Goal: Transaction & Acquisition: Purchase product/service

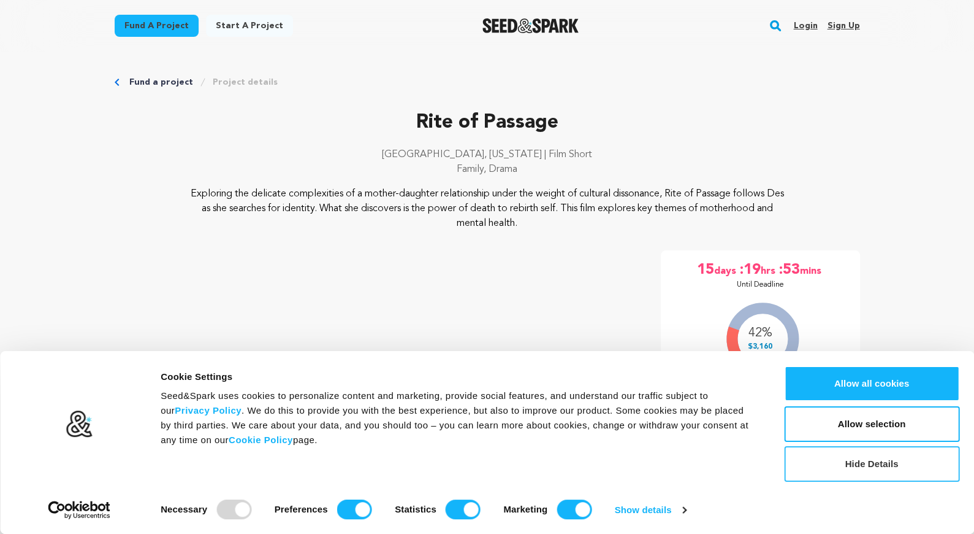
click at [823, 467] on button "Hide Details" at bounding box center [871, 464] width 175 height 36
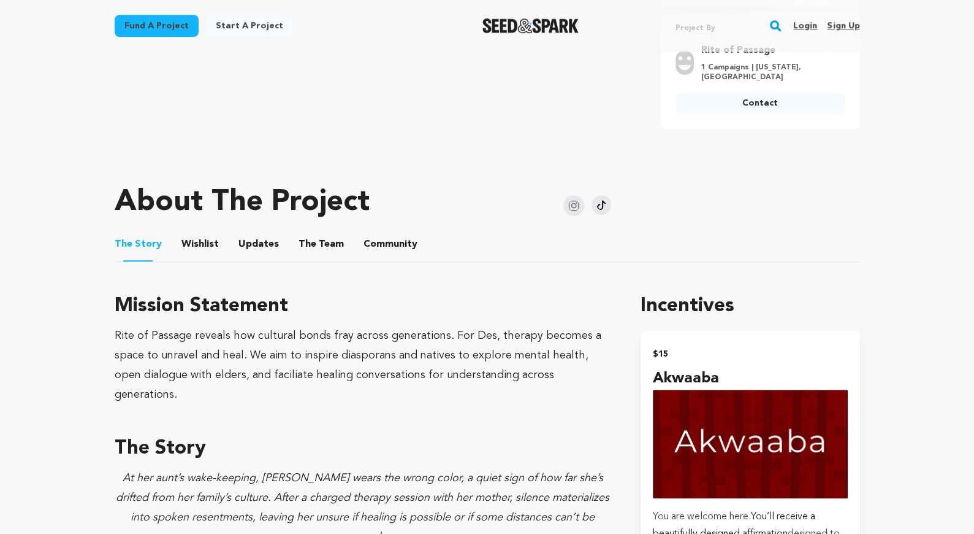
scroll to position [577, 0]
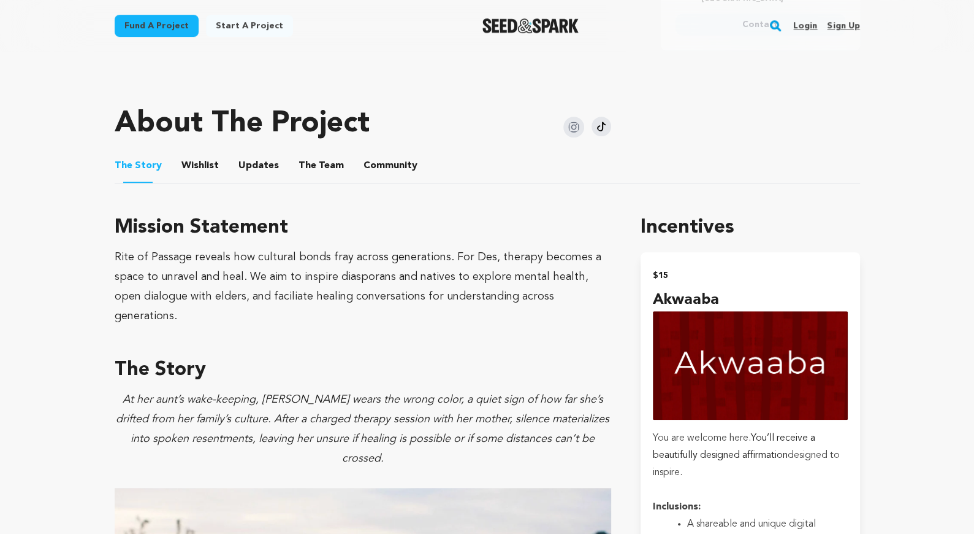
click at [209, 170] on button "Wishlist" at bounding box center [199, 167] width 29 height 29
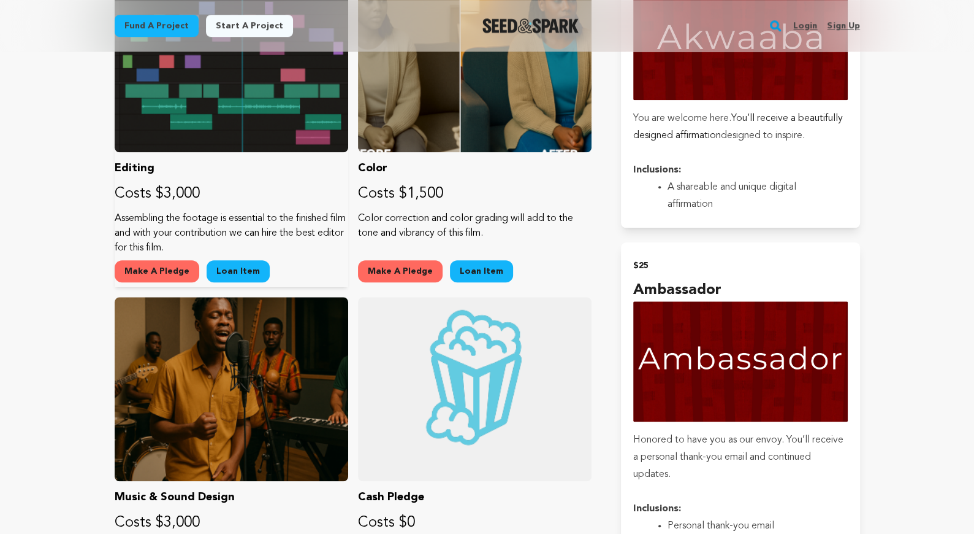
scroll to position [1001, 0]
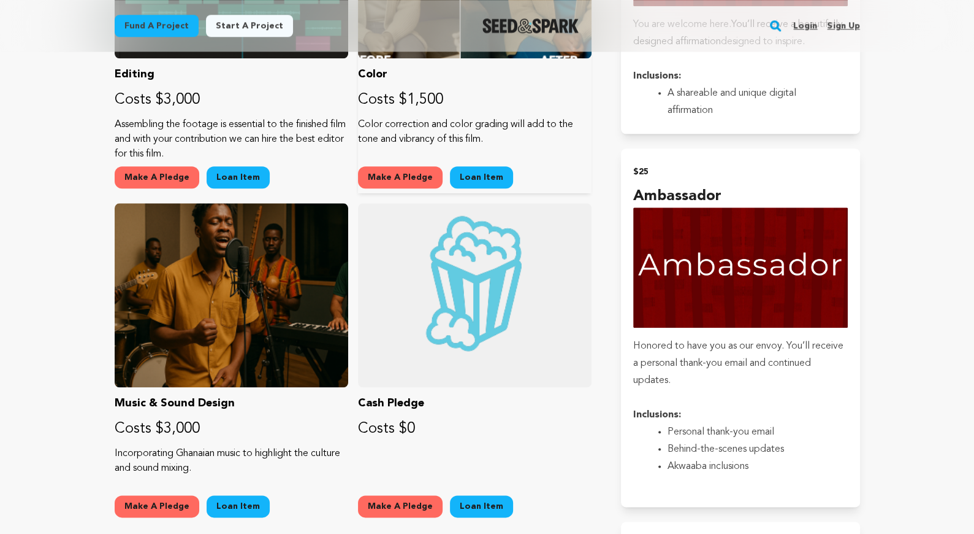
click at [372, 170] on button "Make A Pledge" at bounding box center [400, 177] width 85 height 22
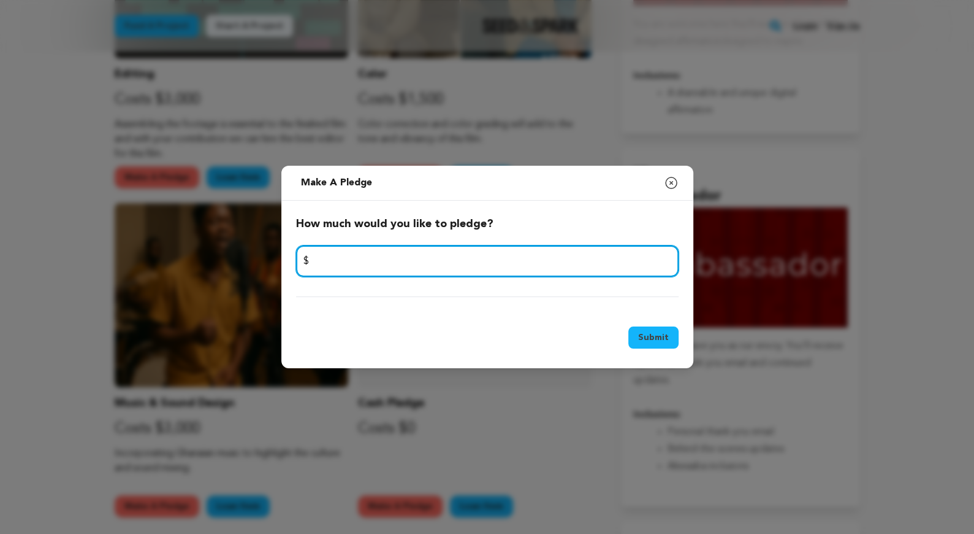
click at [364, 263] on input "number" at bounding box center [487, 260] width 383 height 31
type input "500"
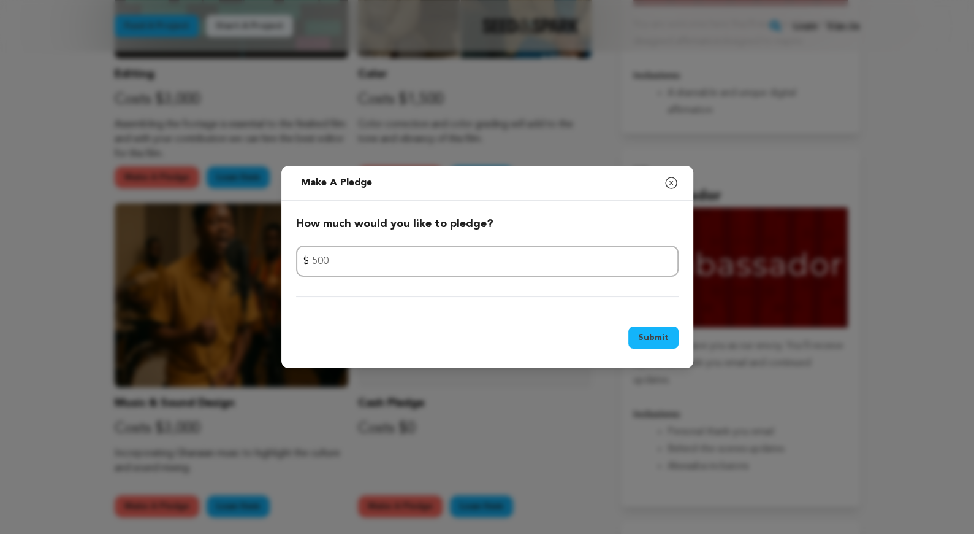
click at [641, 333] on button "Submit" at bounding box center [654, 337] width 50 height 22
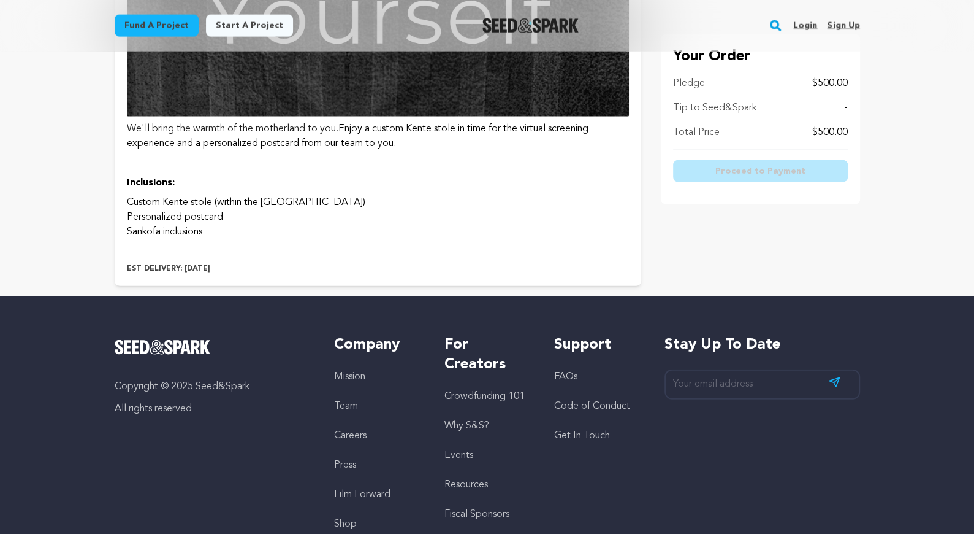
scroll to position [2484, 0]
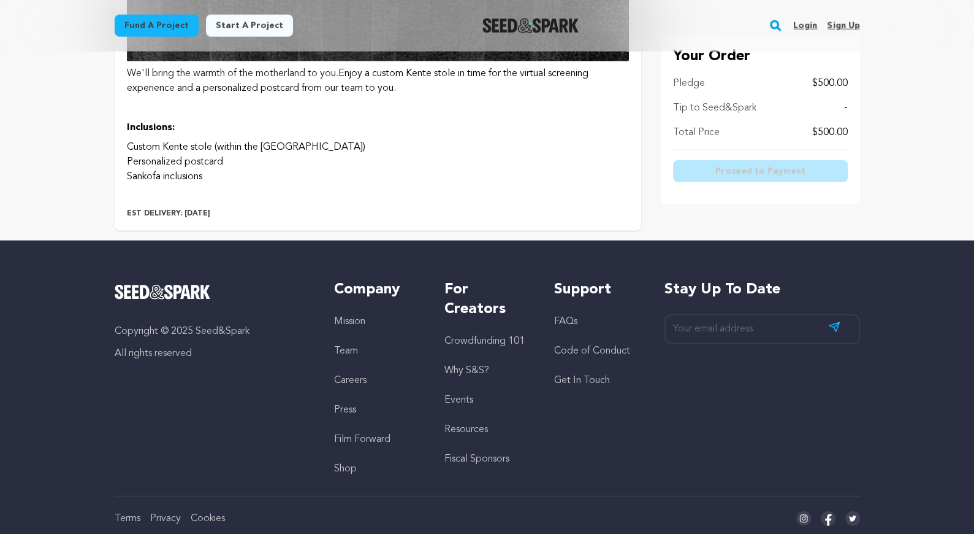
click at [470, 194] on p at bounding box center [378, 196] width 502 height 15
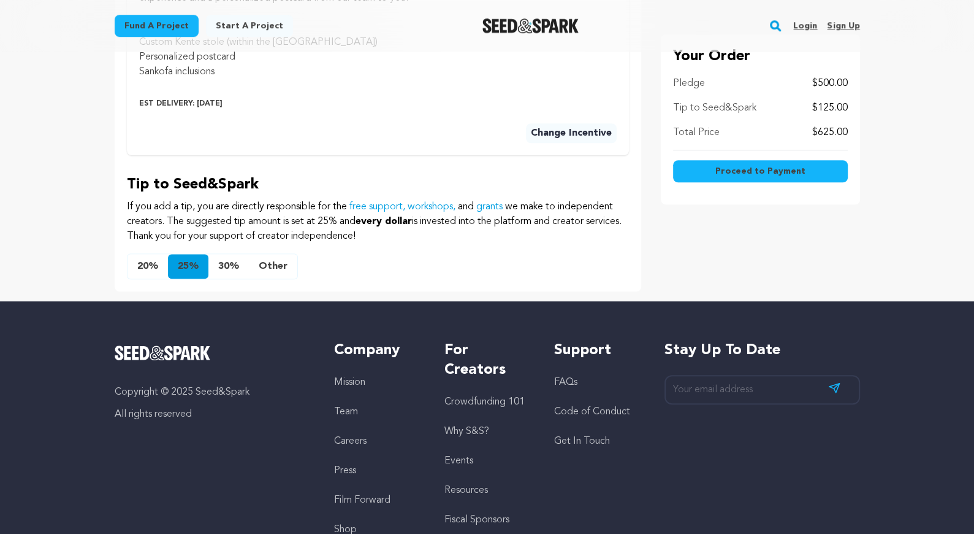
scroll to position [767, 0]
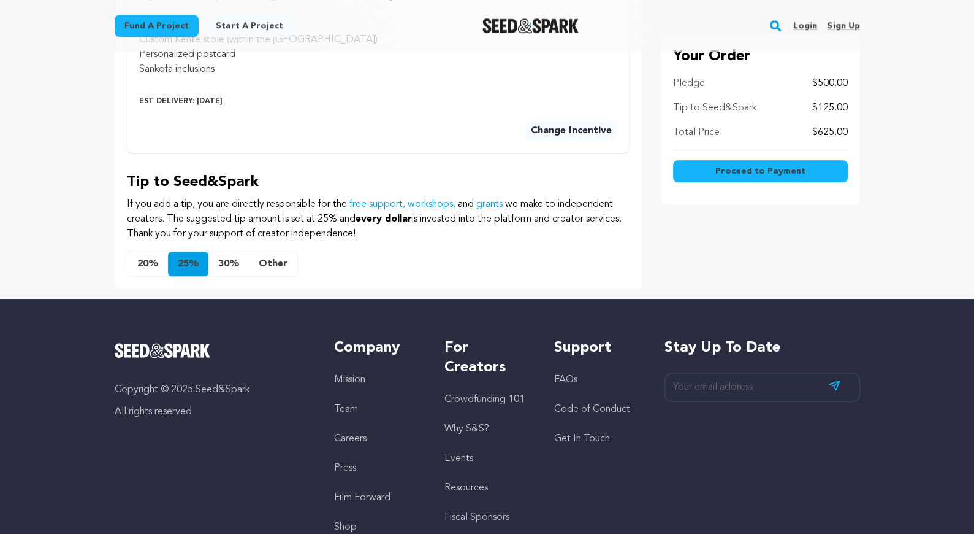
click at [274, 258] on button "Other" at bounding box center [273, 263] width 48 height 25
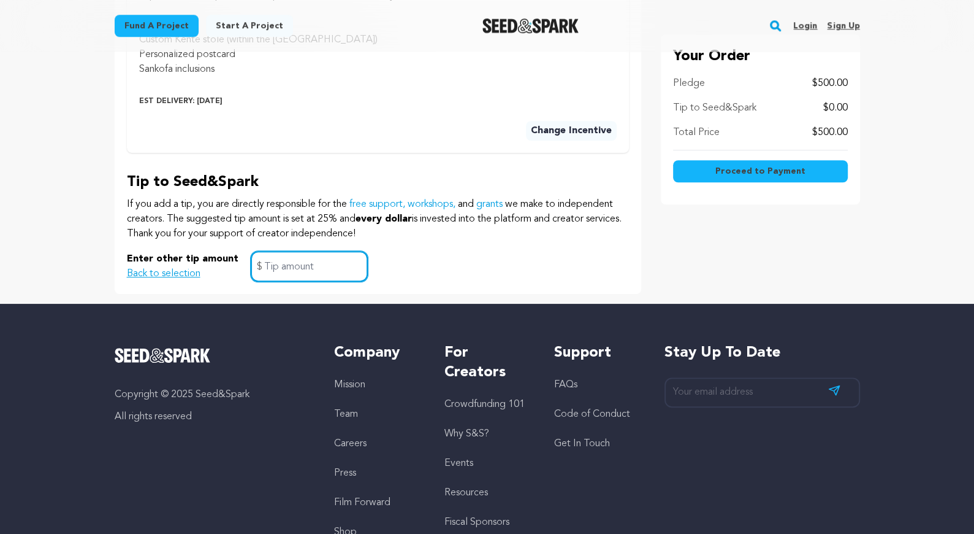
click at [335, 262] on input "text" at bounding box center [309, 266] width 117 height 31
type input "0"
click at [717, 172] on button "Proceed to Payment" at bounding box center [760, 171] width 175 height 22
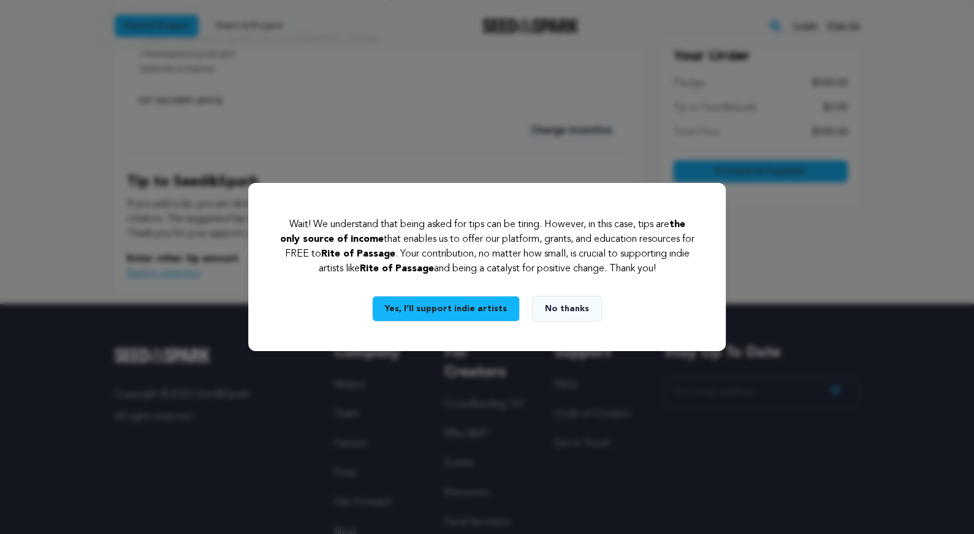
click at [547, 299] on button "No thanks" at bounding box center [567, 309] width 70 height 26
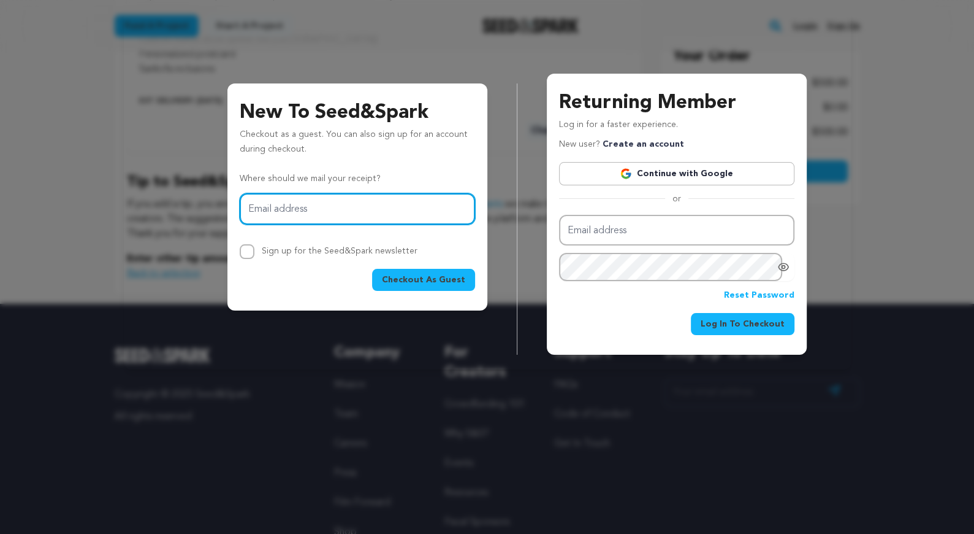
click at [272, 212] on input "Email address" at bounding box center [357, 208] width 235 height 31
click at [272, 209] on input "Email address" at bounding box center [357, 208] width 235 height 31
type input "katrina.binutu@gmail.com"
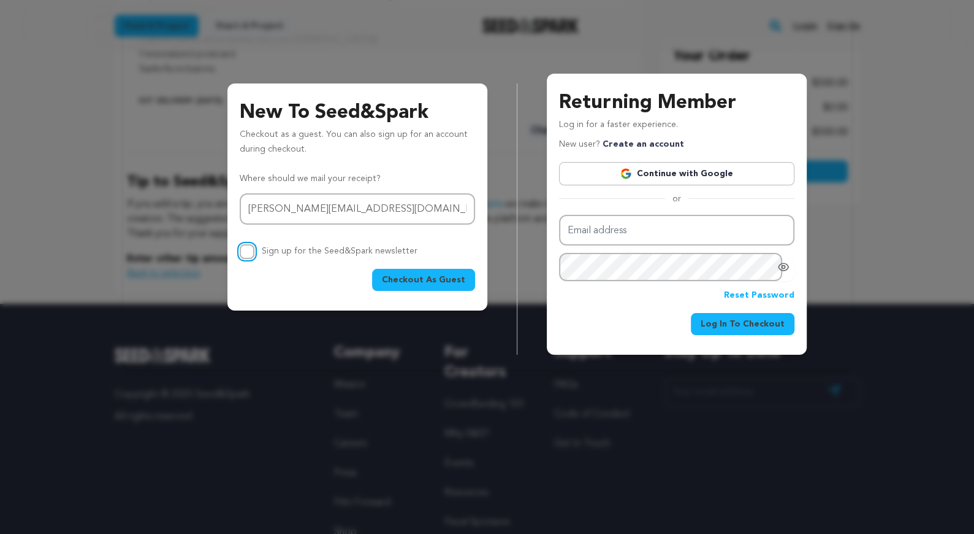
click at [247, 250] on input "Sign up for the Seed&Spark newsletter" at bounding box center [247, 251] width 15 height 15
checkbox input "true"
click at [412, 280] on span "Checkout As Guest" at bounding box center [423, 280] width 83 height 12
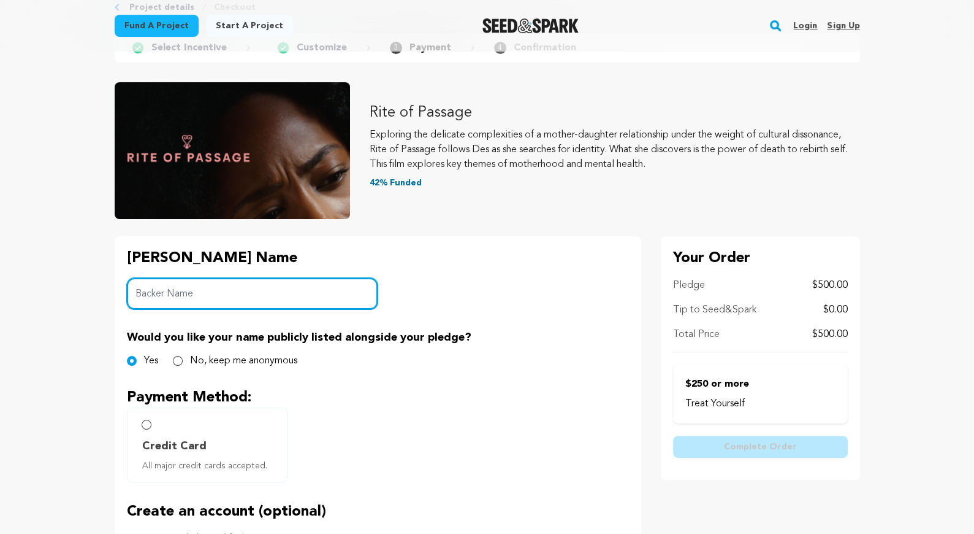
scroll to position [86, 0]
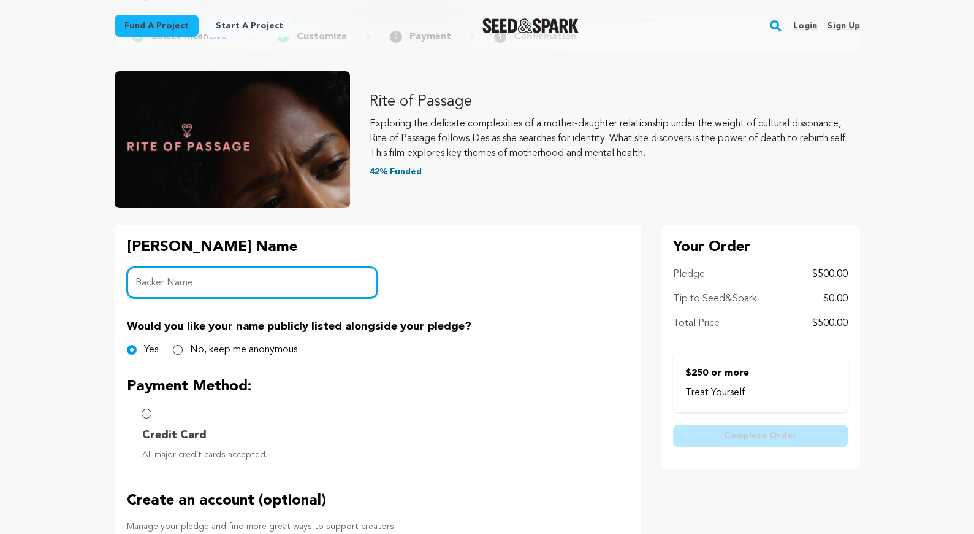
click at [259, 286] on input "Backer Name" at bounding box center [252, 282] width 251 height 31
type input "A"
click at [179, 349] on input "No, keep me anonymous" at bounding box center [178, 350] width 10 height 10
radio input "true"
click at [160, 288] on input "A" at bounding box center [252, 282] width 251 height 31
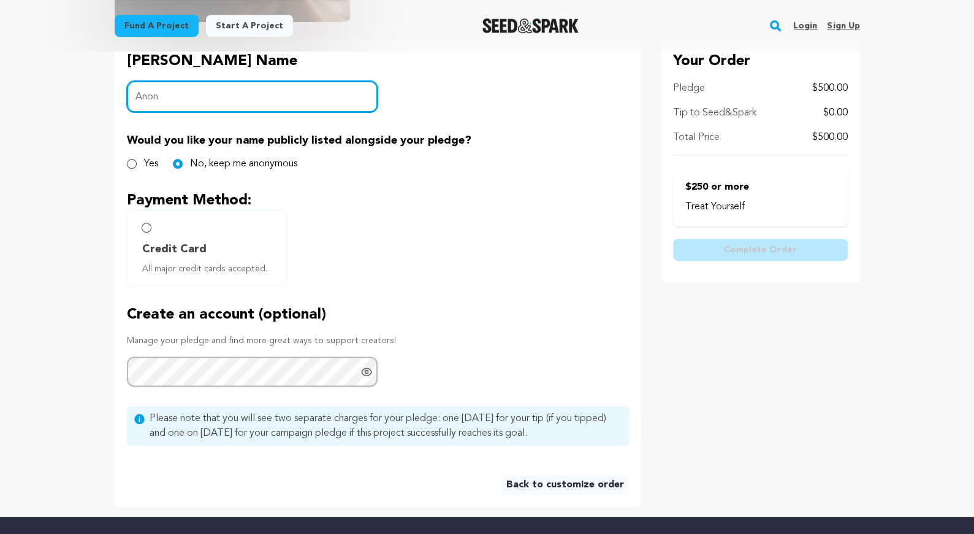
scroll to position [268, 0]
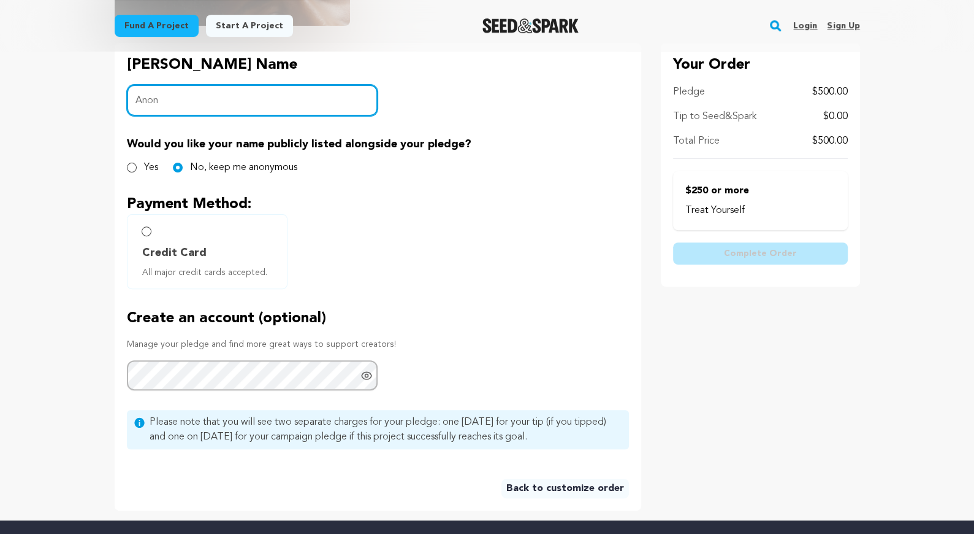
type input "Anon"
click at [147, 229] on input "Credit Card All major credit cards accepted." at bounding box center [147, 231] width 10 height 10
radio input "false"
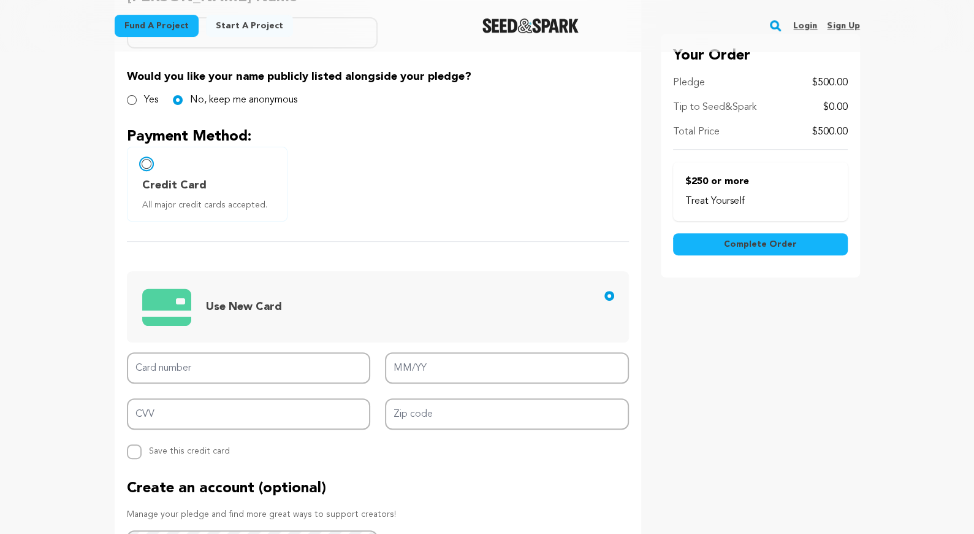
scroll to position [344, 0]
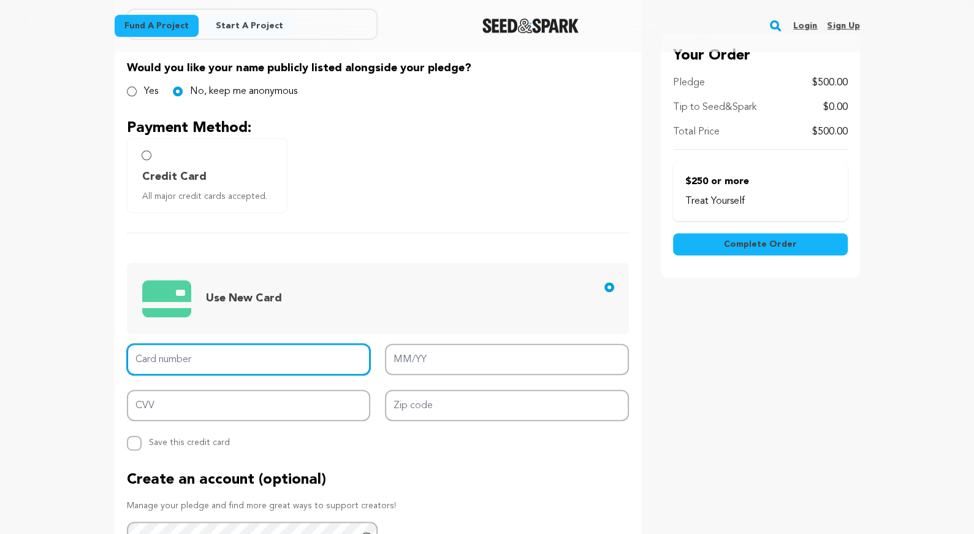
click at [194, 353] on input "Card number" at bounding box center [249, 358] width 244 height 31
type input "5213 0710 2027 1170"
type input "12/28"
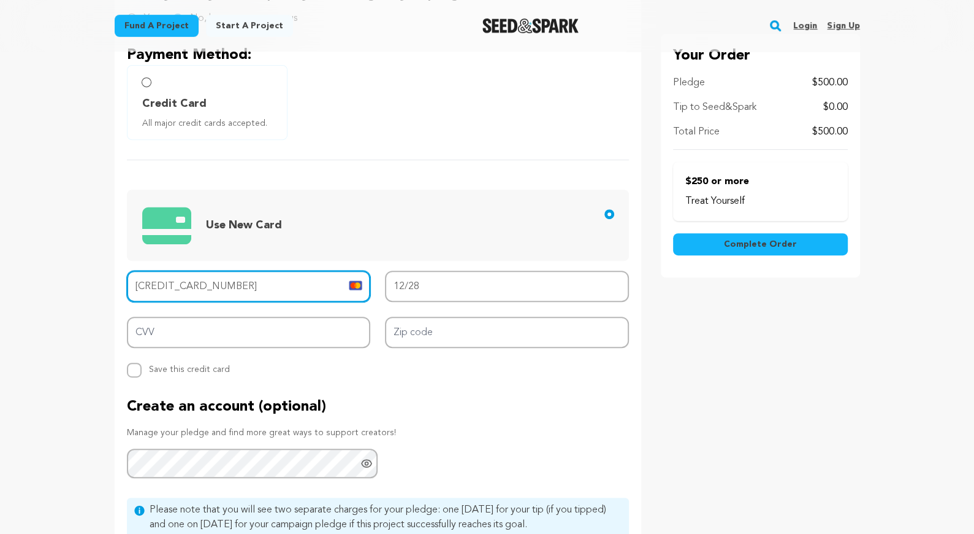
scroll to position [604, 0]
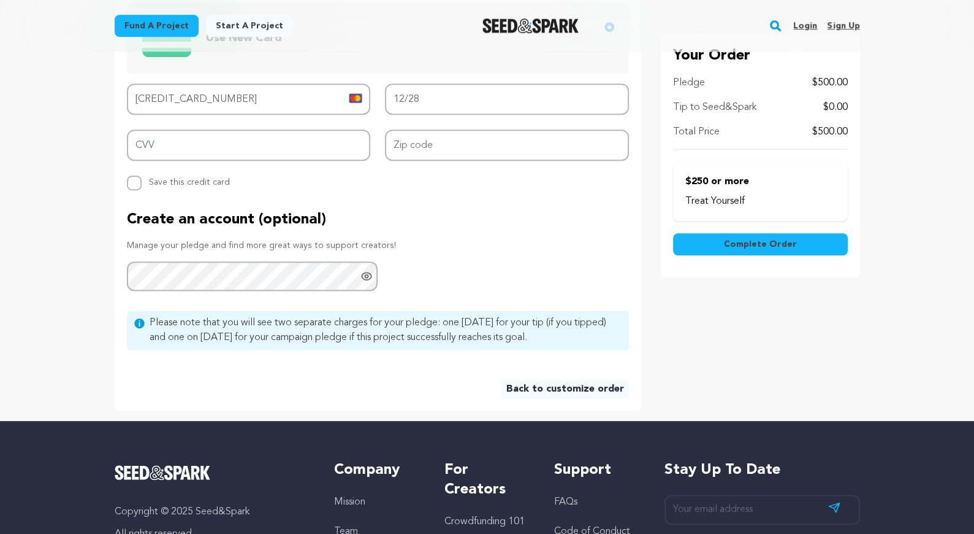
click at [526, 384] on link "Back to customize order" at bounding box center [566, 389] width 128 height 20
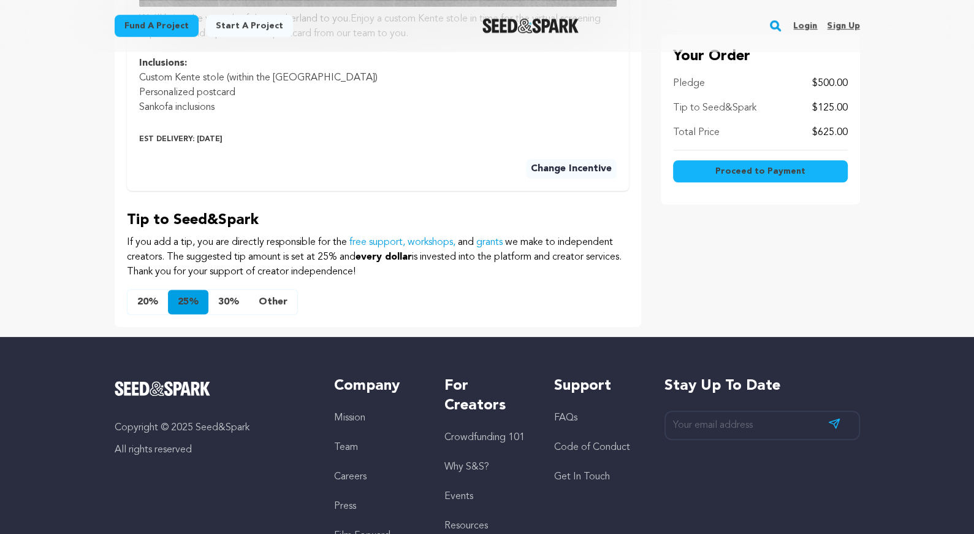
scroll to position [735, 0]
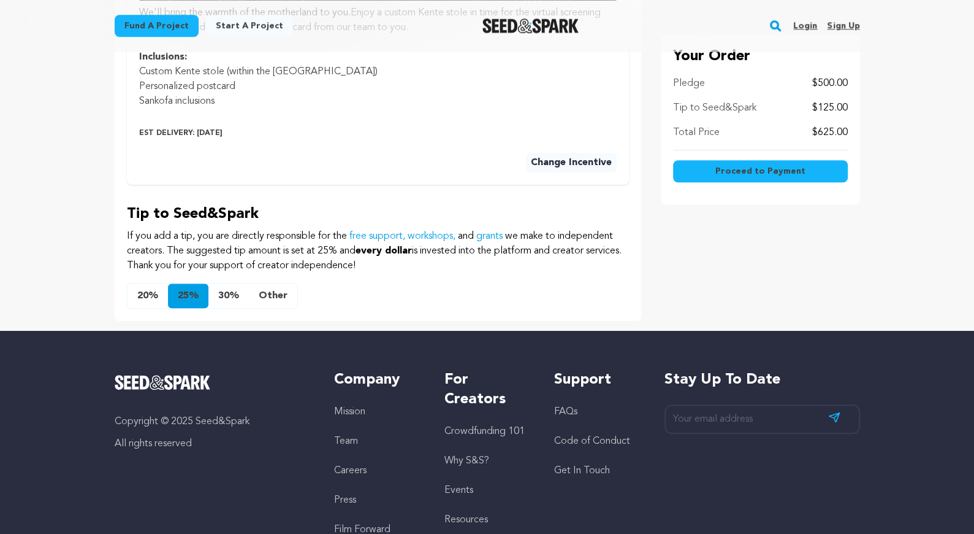
click at [567, 158] on button "Change Incentive" at bounding box center [571, 163] width 91 height 20
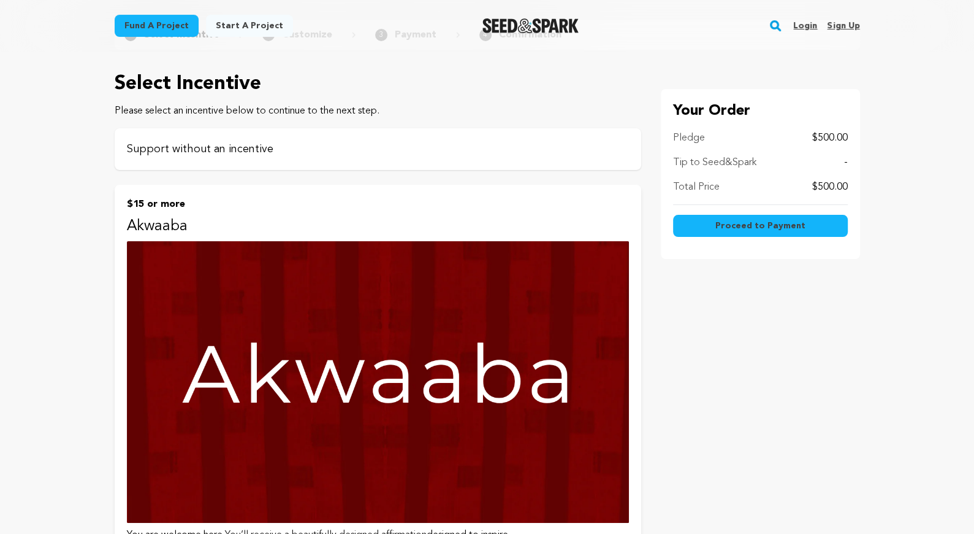
scroll to position [55, 0]
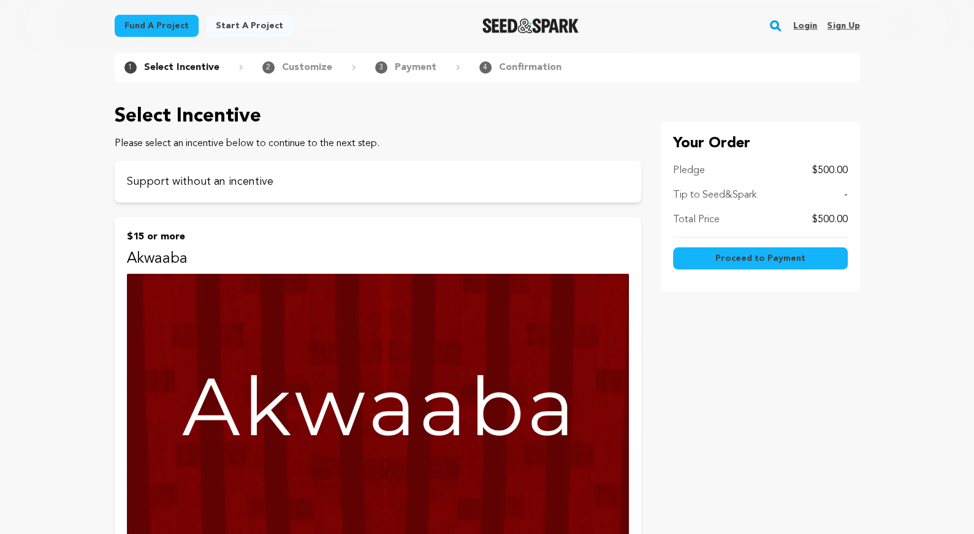
click at [178, 70] on p "Select Incentive" at bounding box center [181, 67] width 75 height 15
click at [178, 63] on p "Select Incentive" at bounding box center [181, 67] width 75 height 15
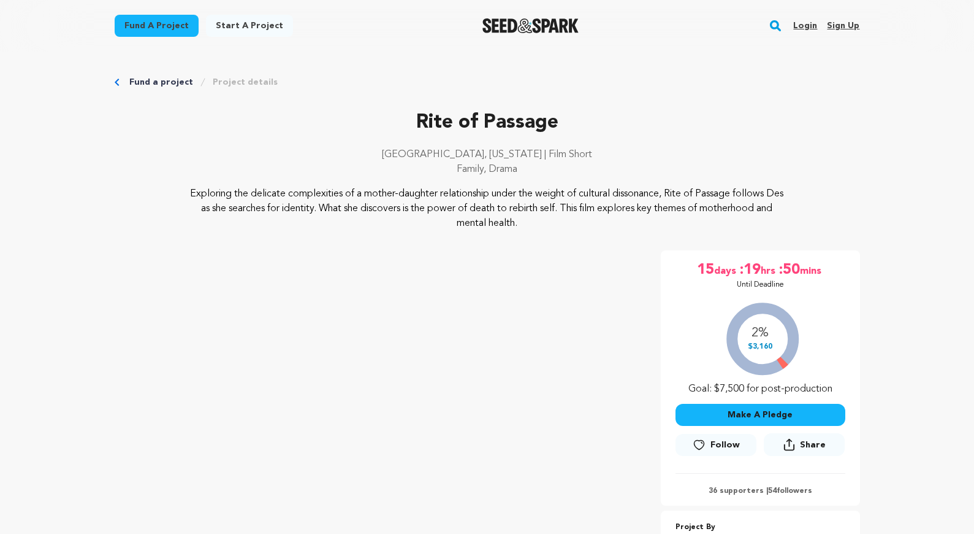
scroll to position [577, 0]
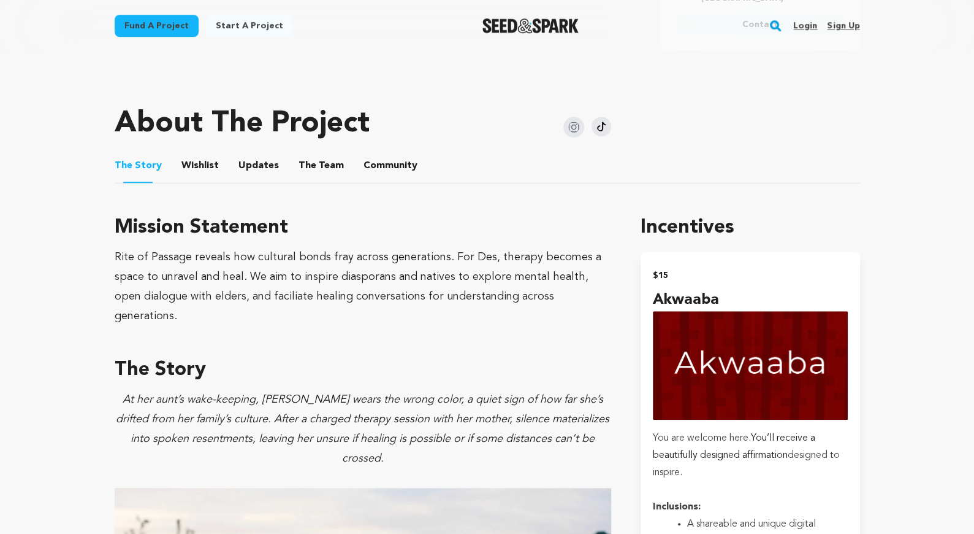
click at [209, 167] on button "Wishlist" at bounding box center [199, 167] width 29 height 29
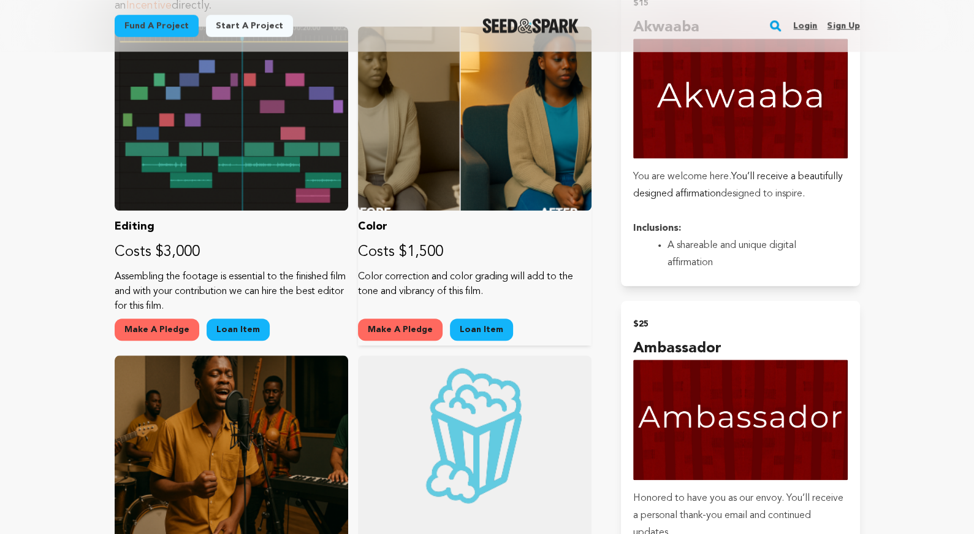
scroll to position [878, 0]
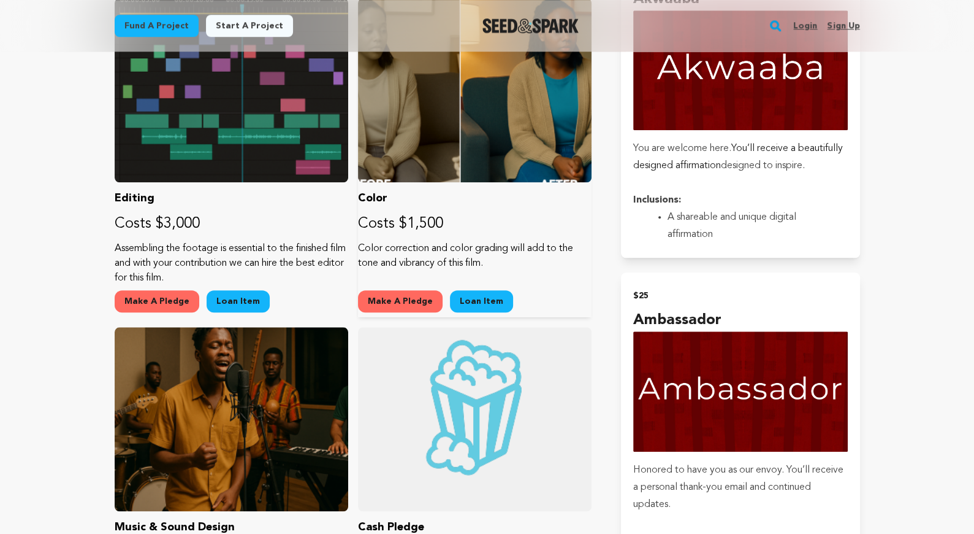
click at [410, 297] on button "Make A Pledge" at bounding box center [400, 301] width 85 height 22
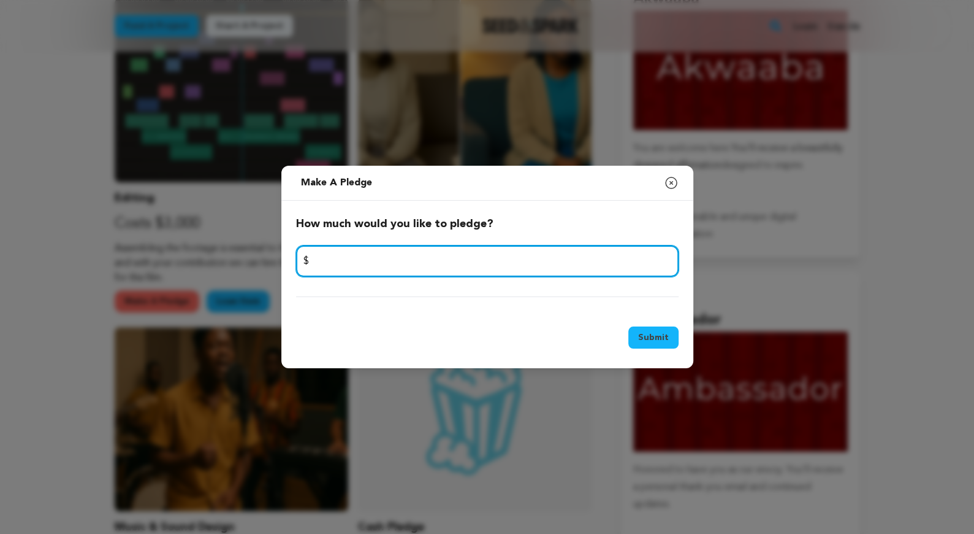
click at [391, 259] on input "number" at bounding box center [487, 260] width 383 height 31
type input "300"
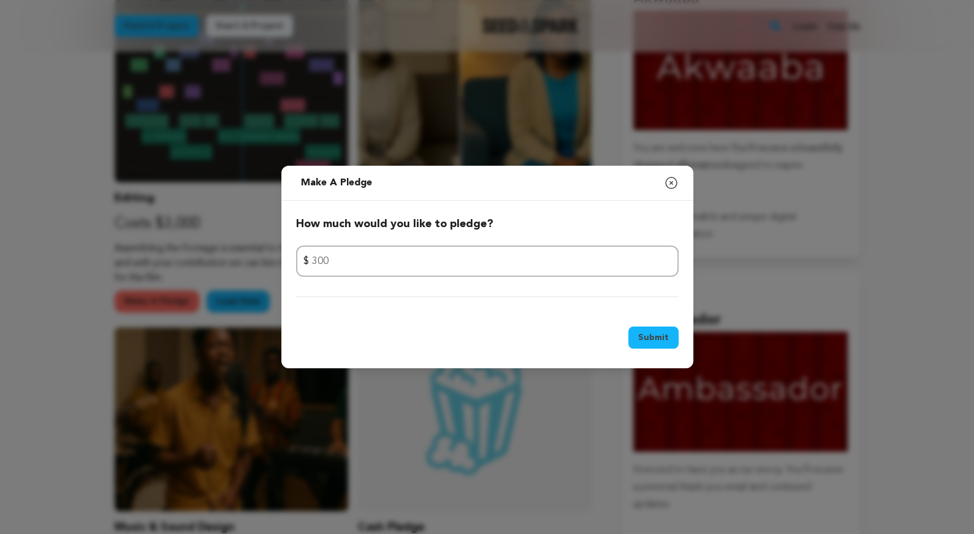
click at [655, 334] on button "Submit" at bounding box center [654, 337] width 50 height 22
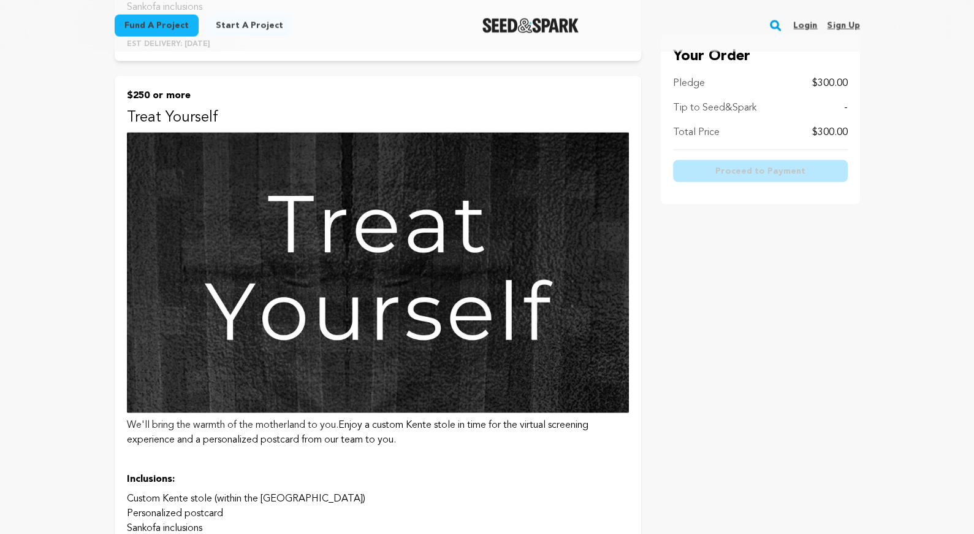
click at [476, 321] on img at bounding box center [378, 272] width 502 height 280
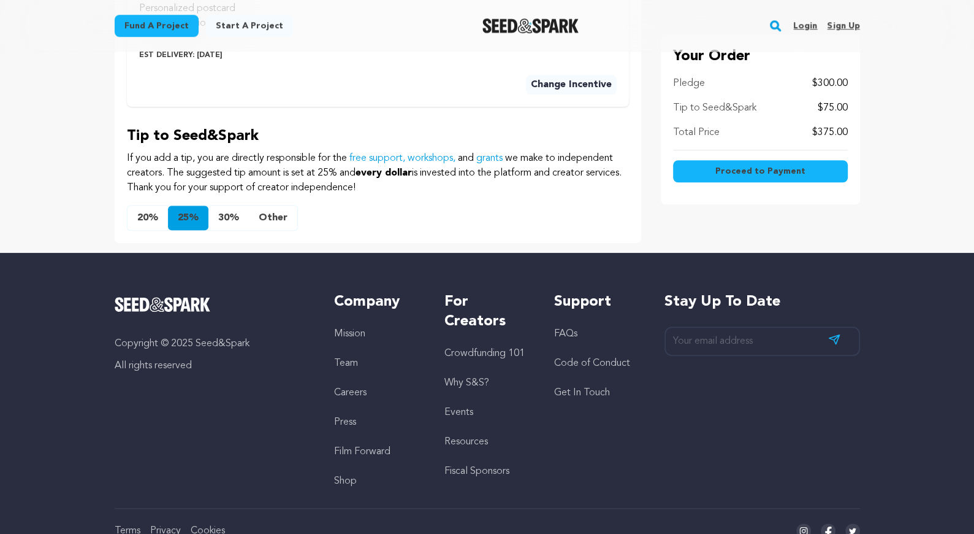
scroll to position [855, 0]
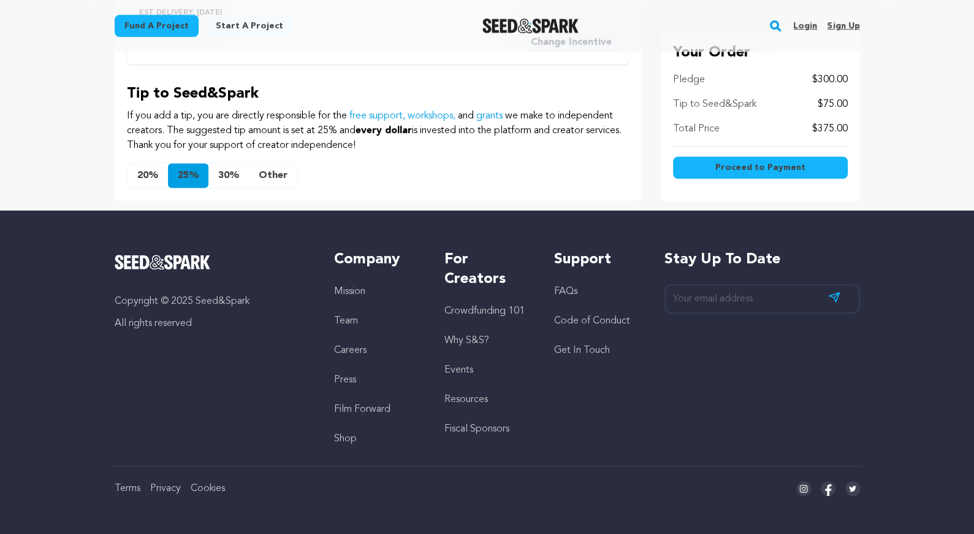
click at [264, 174] on button "Other" at bounding box center [273, 175] width 48 height 25
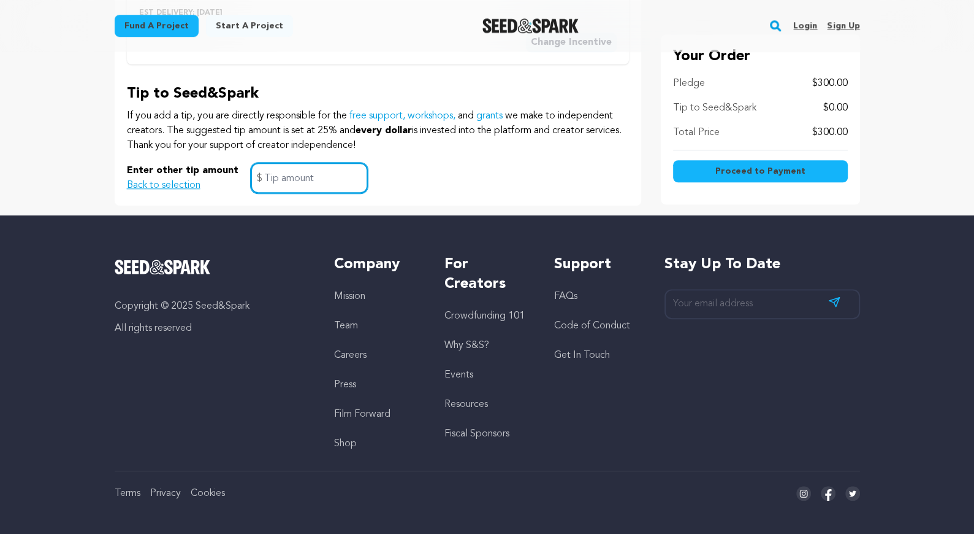
click at [288, 170] on input "text" at bounding box center [309, 178] width 117 height 31
type input "0"
click at [733, 172] on span "Proceed to Payment" at bounding box center [761, 171] width 90 height 12
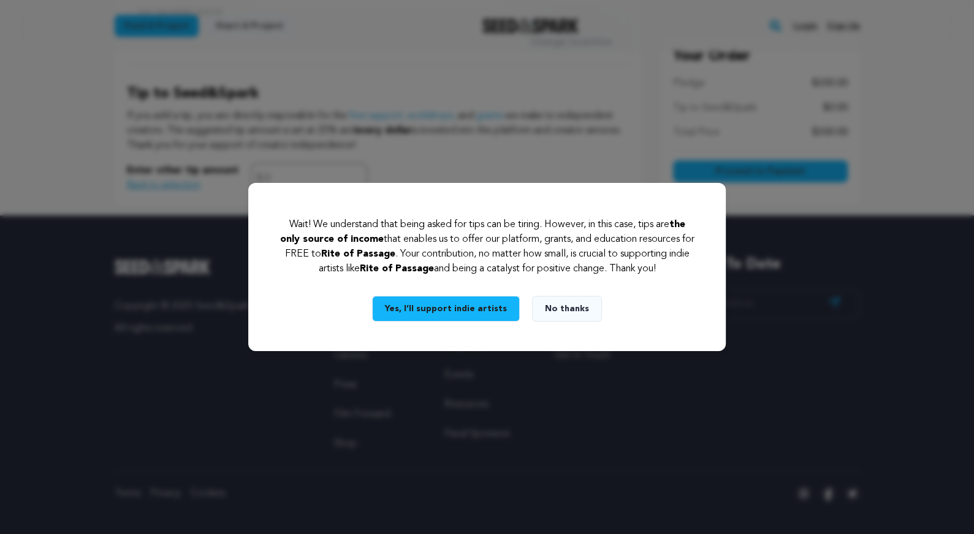
click at [546, 307] on button "No thanks" at bounding box center [567, 309] width 70 height 26
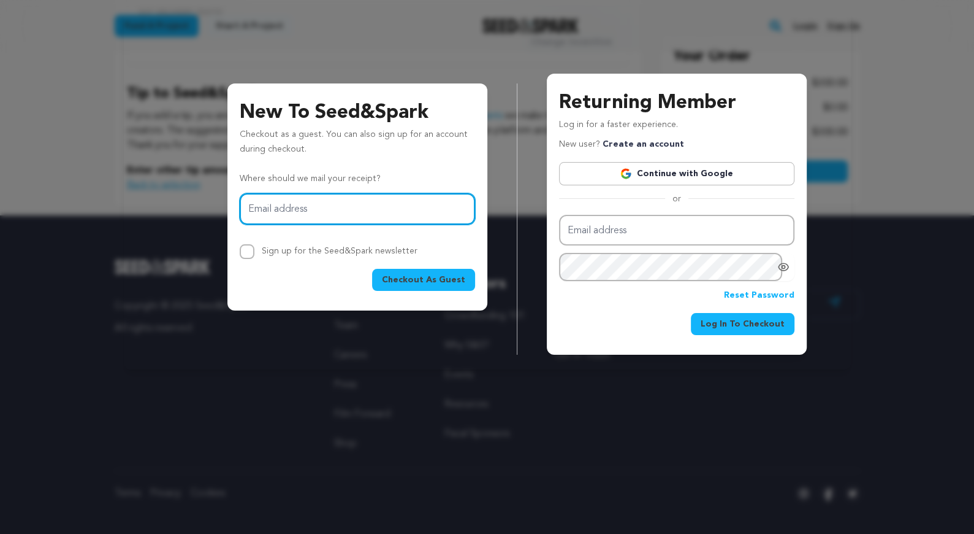
click at [384, 209] on input "Email address" at bounding box center [357, 208] width 235 height 31
type input "katrina.binutu@gmail.com"
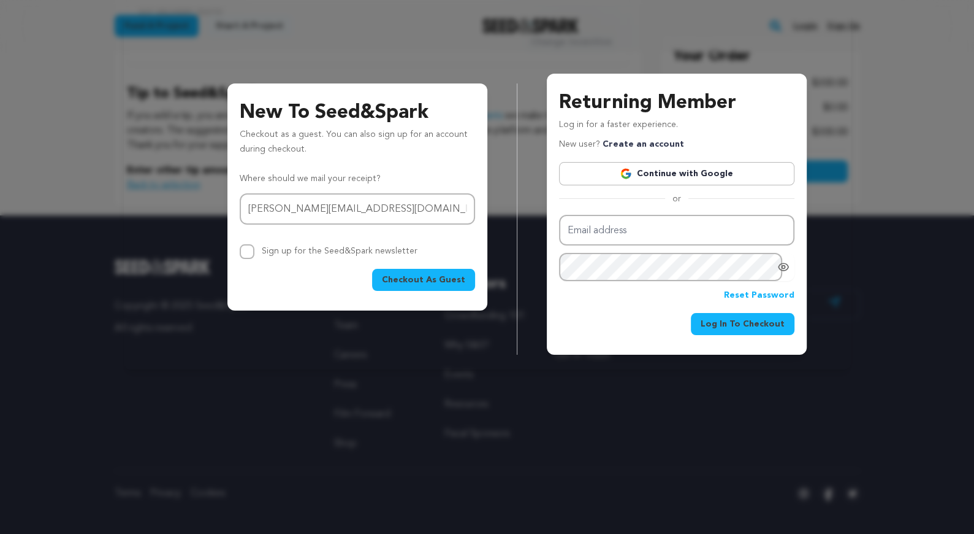
click at [421, 279] on span "Checkout As Guest" at bounding box center [423, 280] width 83 height 12
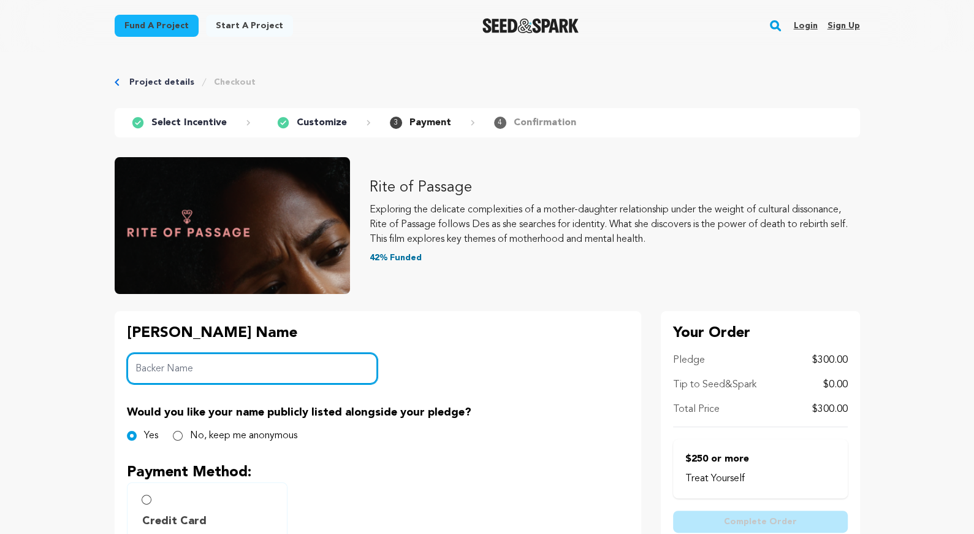
click at [313, 357] on input "Backer Name" at bounding box center [252, 368] width 251 height 31
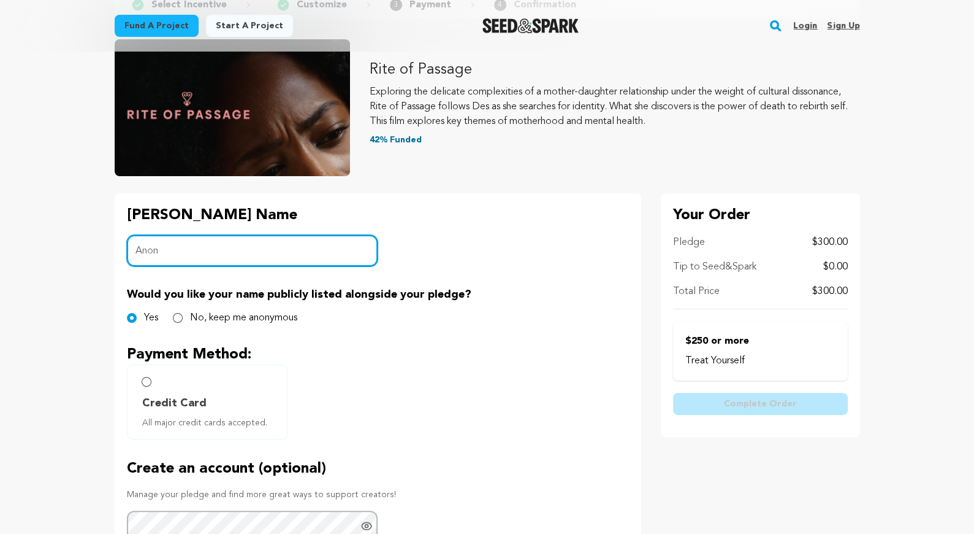
scroll to position [144, 0]
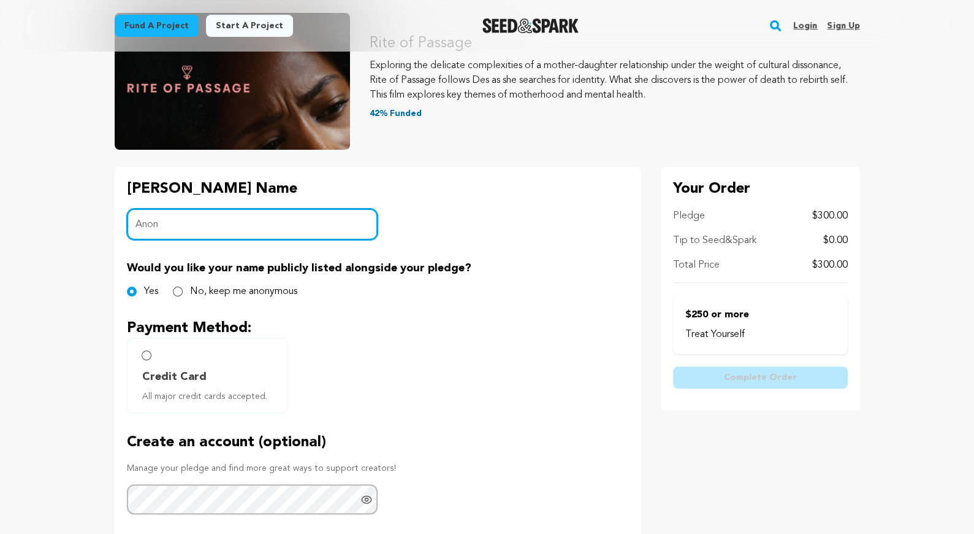
type input "Anon"
click at [178, 291] on input "No, keep me anonymous" at bounding box center [178, 291] width 10 height 10
radio input "true"
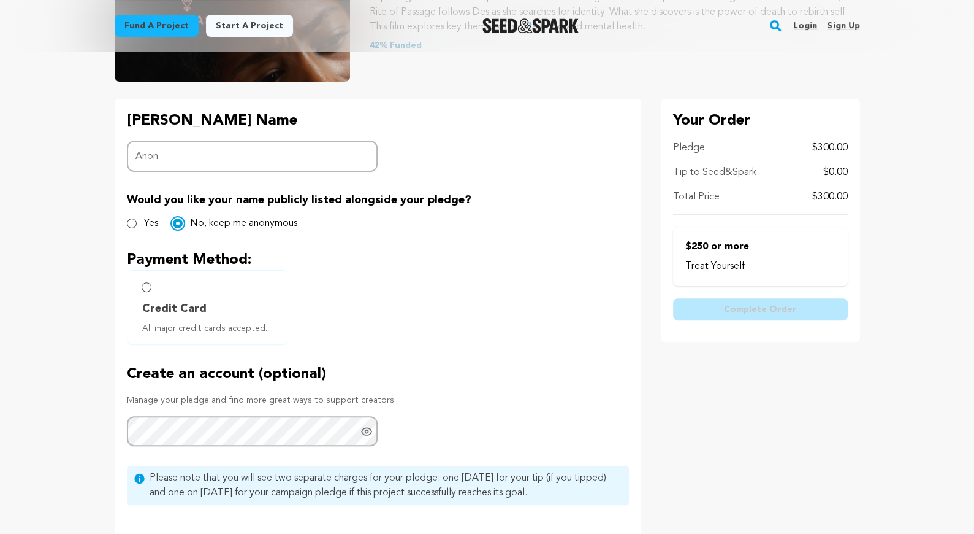
scroll to position [228, 0]
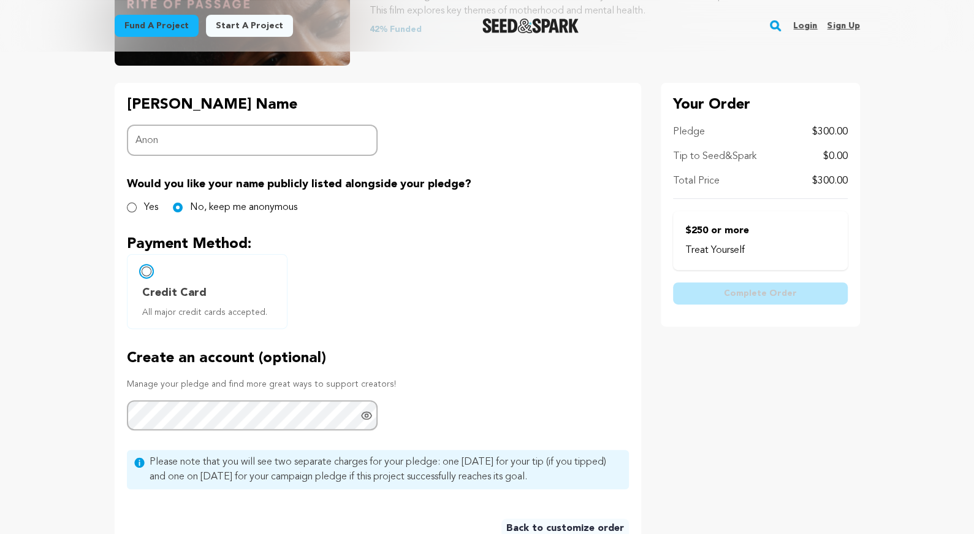
click at [146, 269] on input "Credit Card All major credit cards accepted." at bounding box center [147, 271] width 10 height 10
radio input "false"
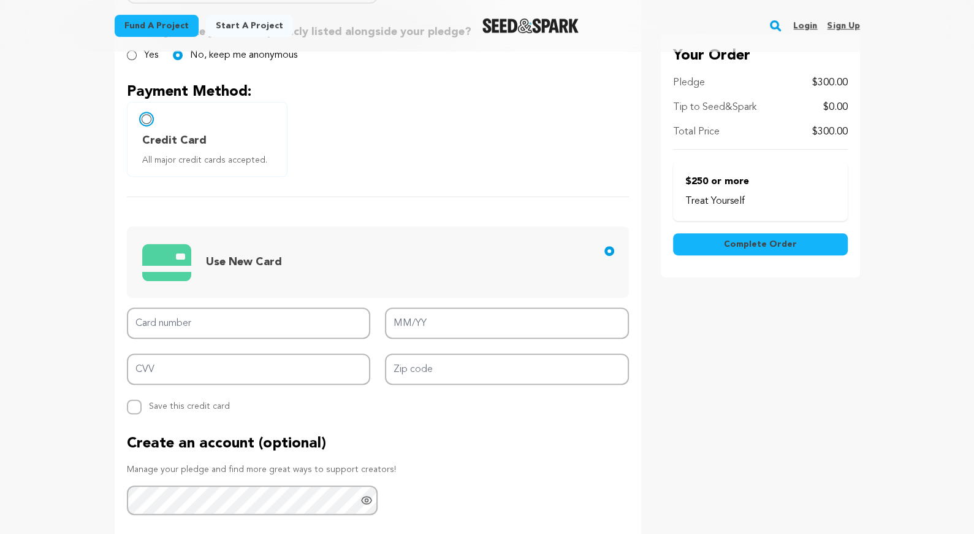
scroll to position [406, 0]
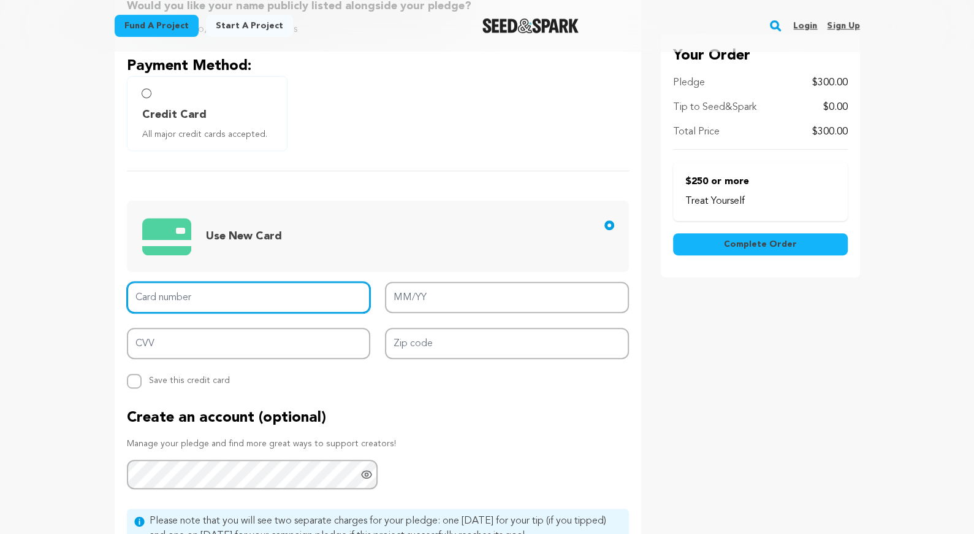
click at [244, 293] on input "Card number" at bounding box center [249, 296] width 244 height 31
type input "[CREDIT_CARD_NUMBER]"
type input "12/28"
click at [340, 296] on input "[CREDIT_CARD_NUMBER]" at bounding box center [249, 296] width 244 height 31
click at [257, 297] on input "[CREDIT_CARD_NUMBER]" at bounding box center [249, 296] width 244 height 31
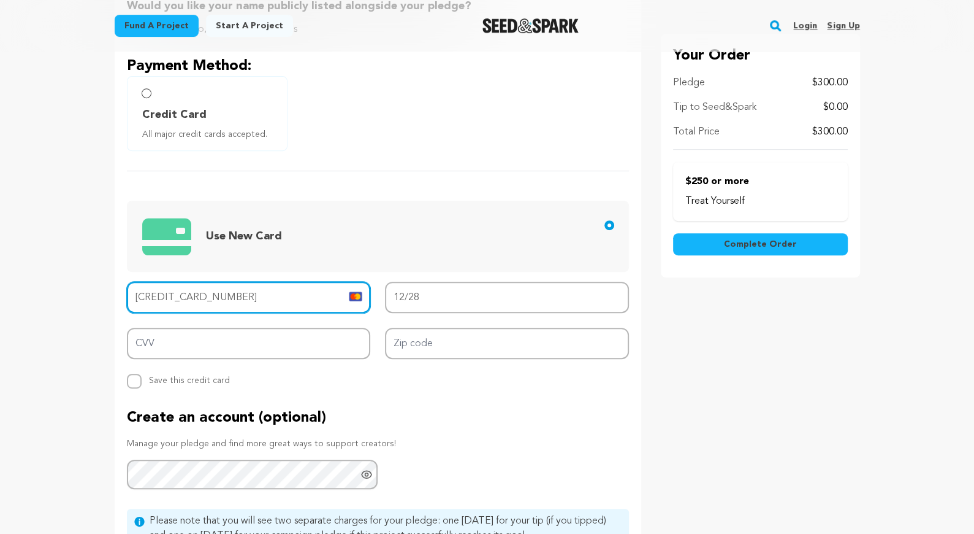
click at [257, 297] on input "[CREDIT_CARD_NUMBER]" at bounding box center [249, 296] width 244 height 31
type input "[CREDIT_CARD_NUMBER]"
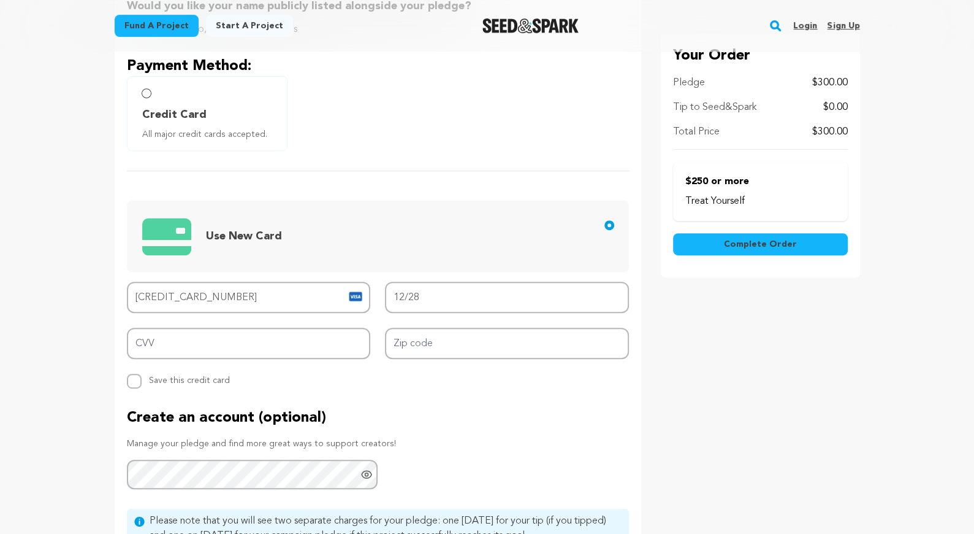
click at [756, 324] on div "Your Order Pledge $300.00 Tip to Seed&Spark $0.00 Total Price $300.00 Treat You…" at bounding box center [760, 257] width 199 height 704
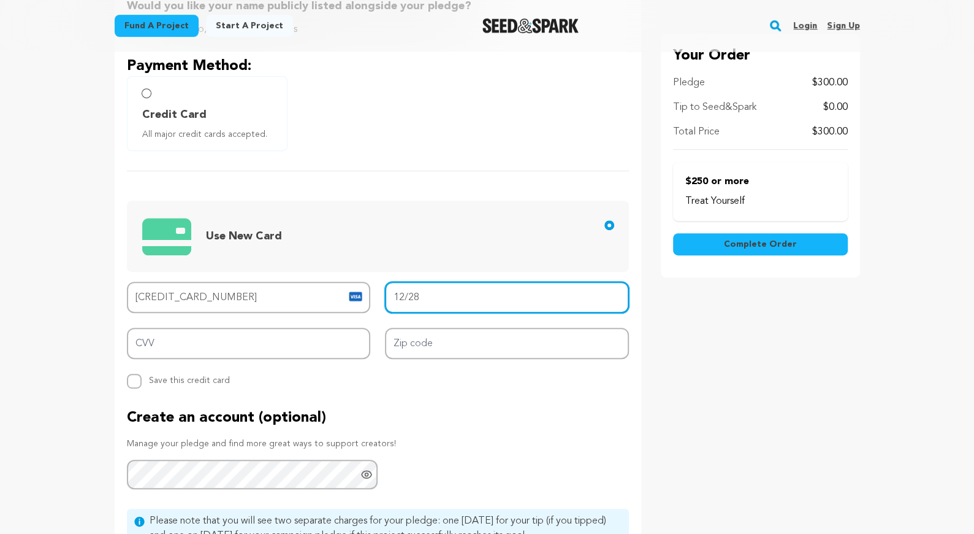
click at [548, 301] on input "12/28" at bounding box center [507, 296] width 244 height 31
drag, startPoint x: 404, startPoint y: 294, endPoint x: 375, endPoint y: 294, distance: 28.8
click at [375, 294] on div "Card number [CREDIT_CARD_NUMBER] MM/YY 12/28 CVV Zip code Replace saved credit …" at bounding box center [378, 334] width 502 height 107
click at [421, 296] on input "02/85" at bounding box center [507, 296] width 244 height 31
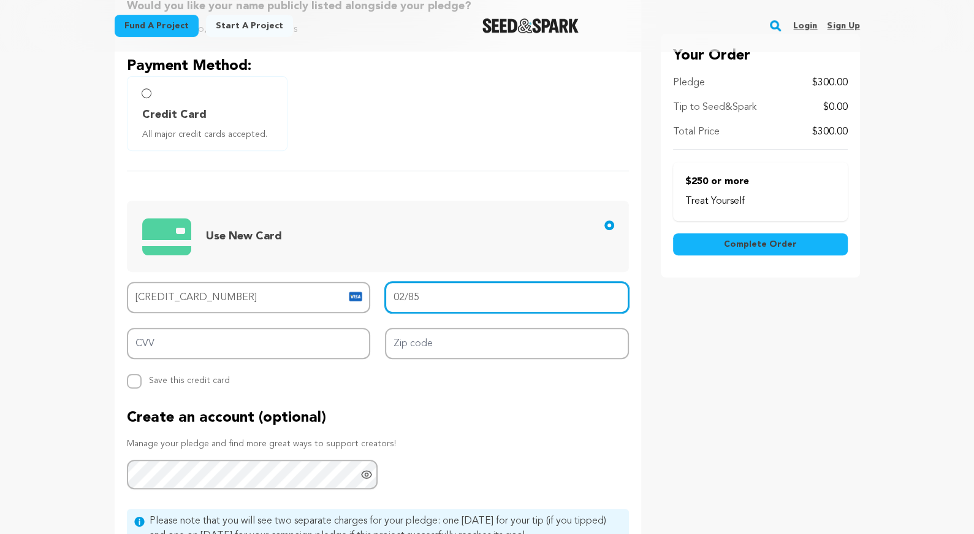
click at [421, 296] on input "02/85" at bounding box center [507, 296] width 244 height 31
type input "05/28"
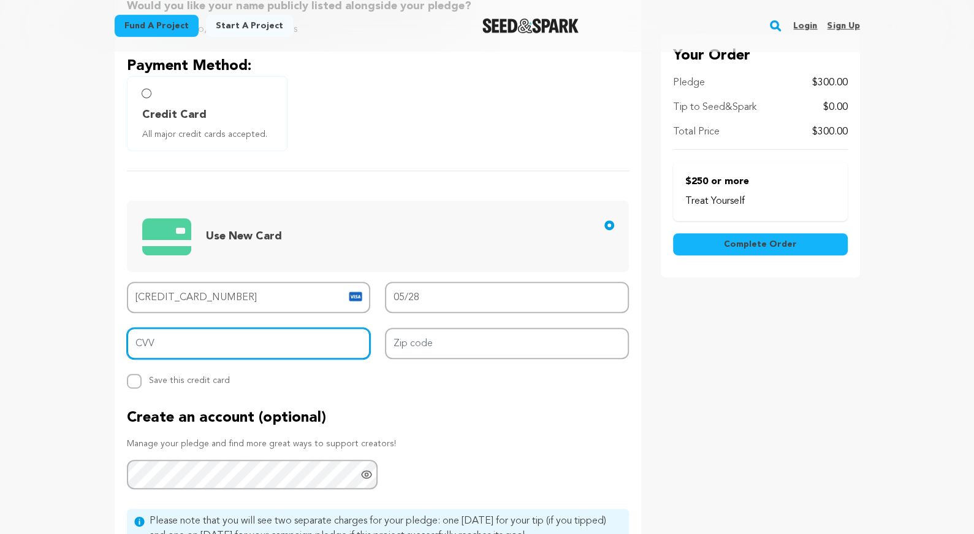
click at [274, 335] on input "CVV" at bounding box center [249, 342] width 244 height 31
type input "967"
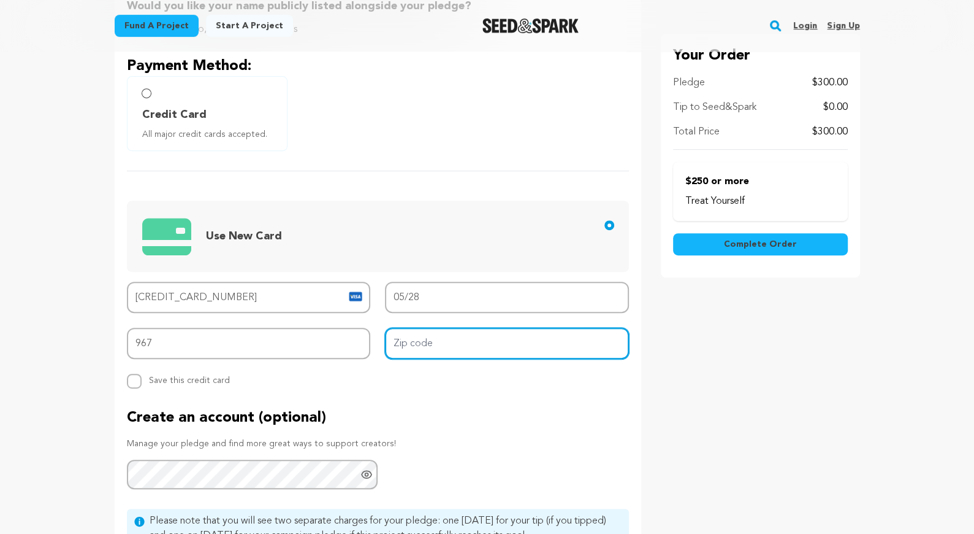
click at [415, 337] on input "Zip code" at bounding box center [507, 342] width 244 height 31
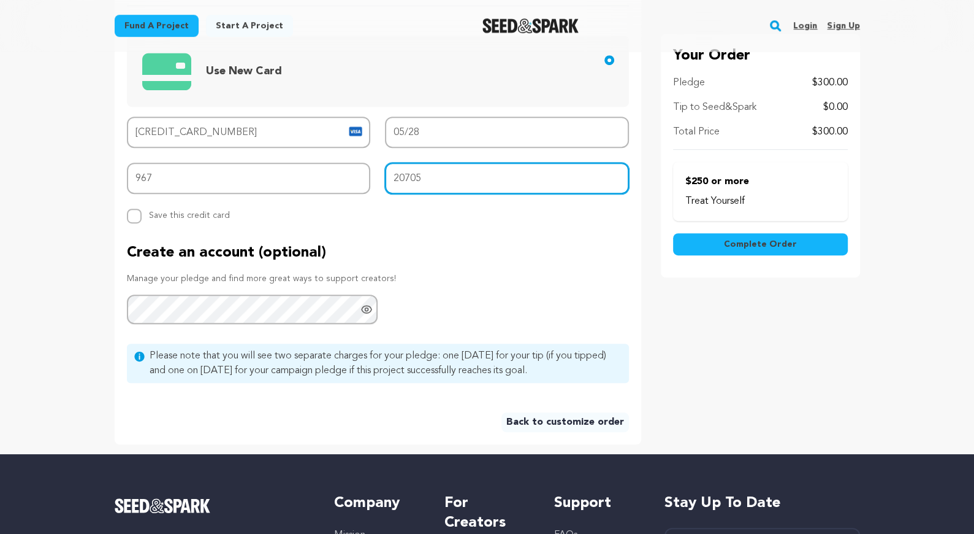
scroll to position [570, 0]
type input "20705"
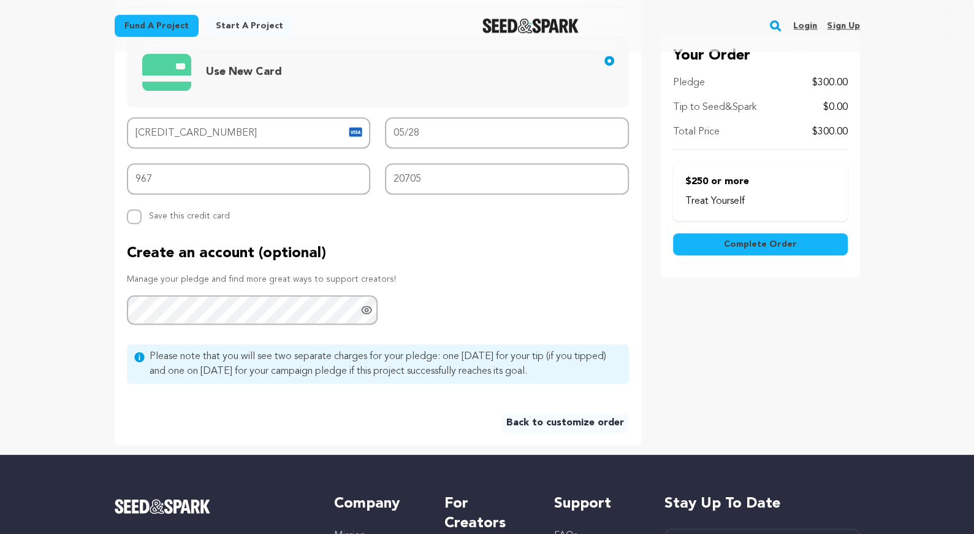
click at [697, 251] on button "Complete Order" at bounding box center [760, 245] width 175 height 22
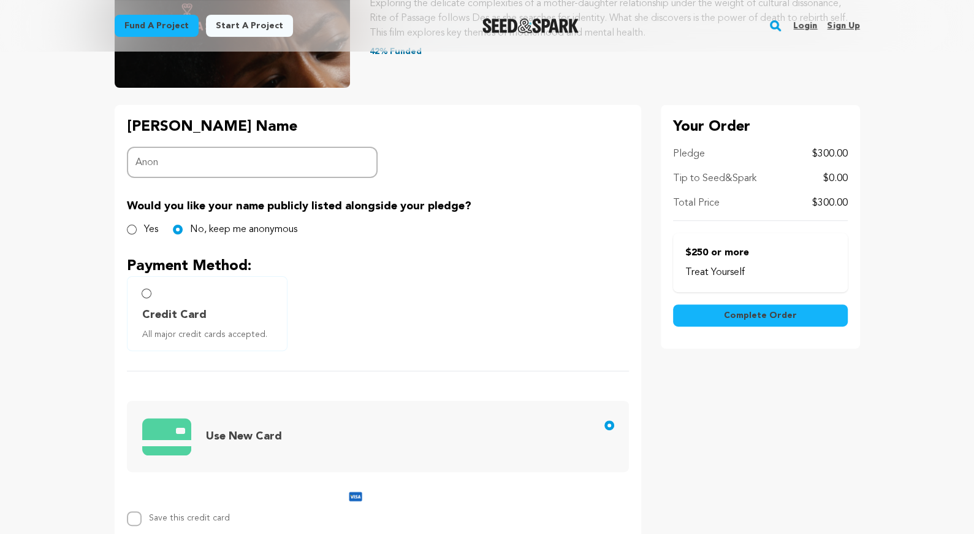
scroll to position [203, 0]
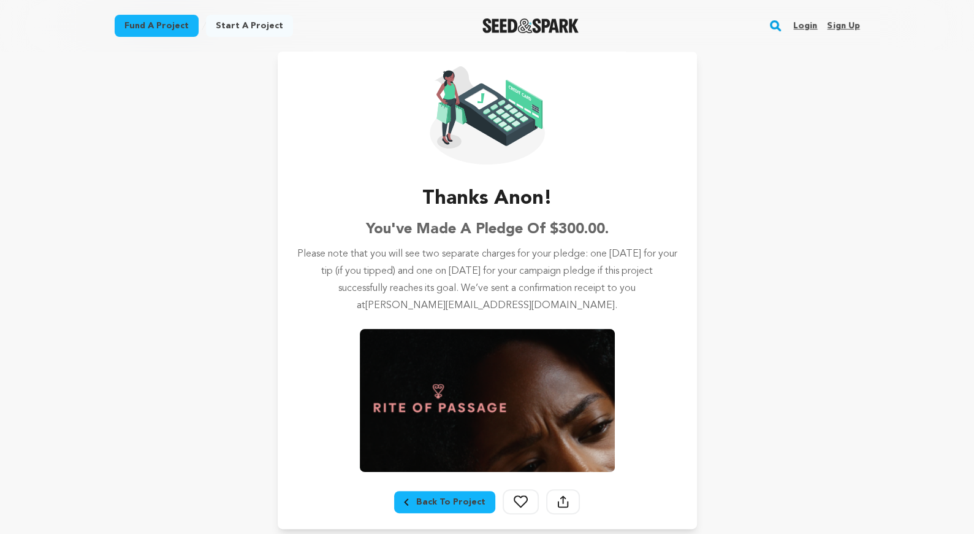
scroll to position [209, 0]
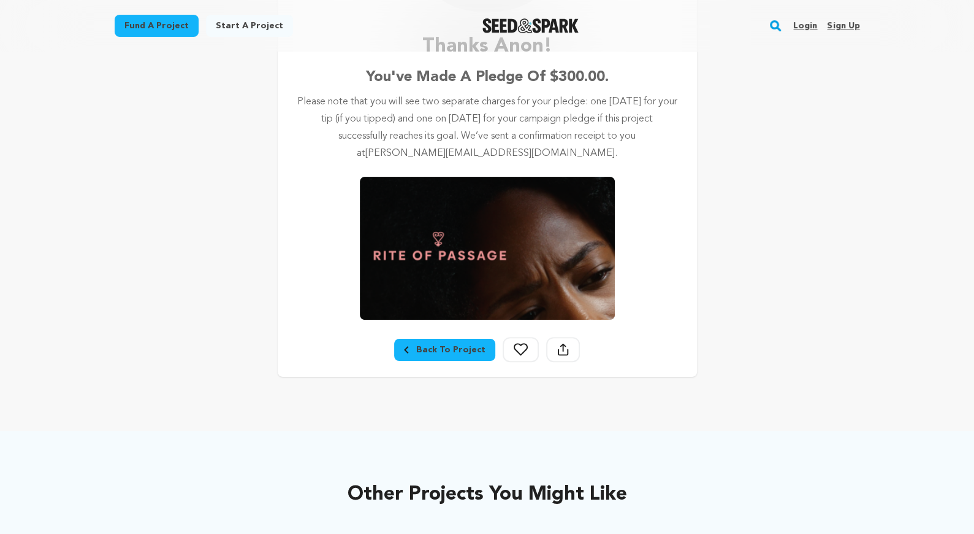
click at [517, 347] on icon at bounding box center [521, 349] width 14 height 13
click at [523, 341] on button "Follow" at bounding box center [521, 349] width 36 height 25
click at [438, 347] on div "Back To Project" at bounding box center [445, 349] width 82 height 12
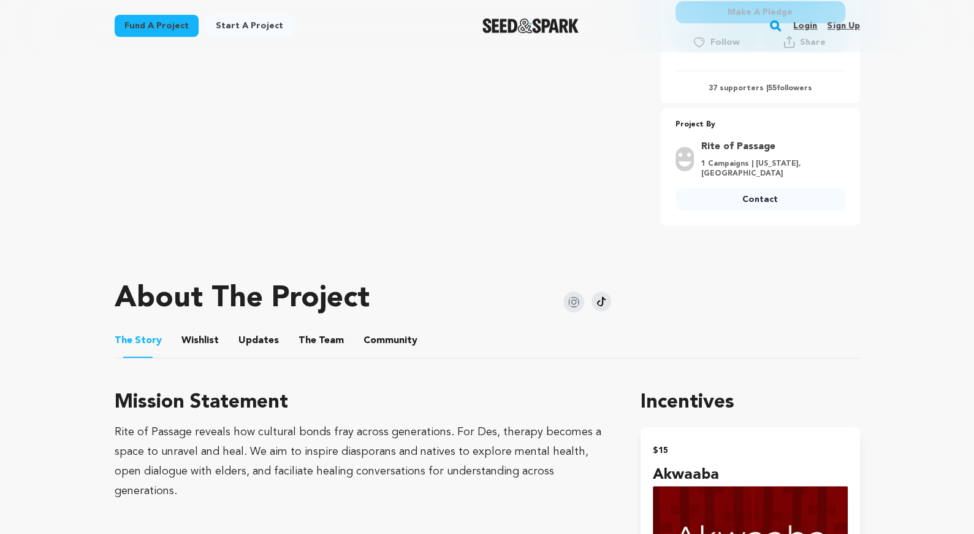
scroll to position [431, 0]
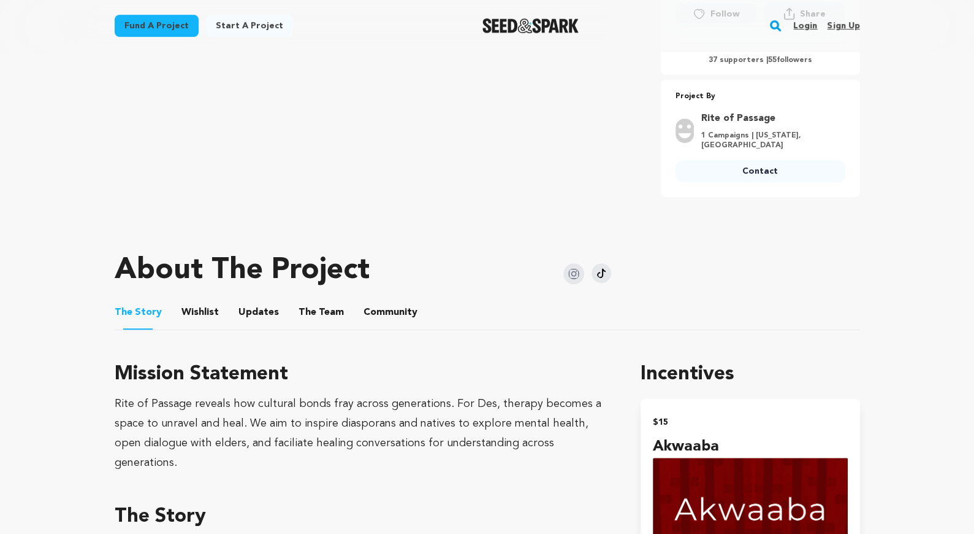
click at [383, 305] on button "Community" at bounding box center [390, 314] width 29 height 29
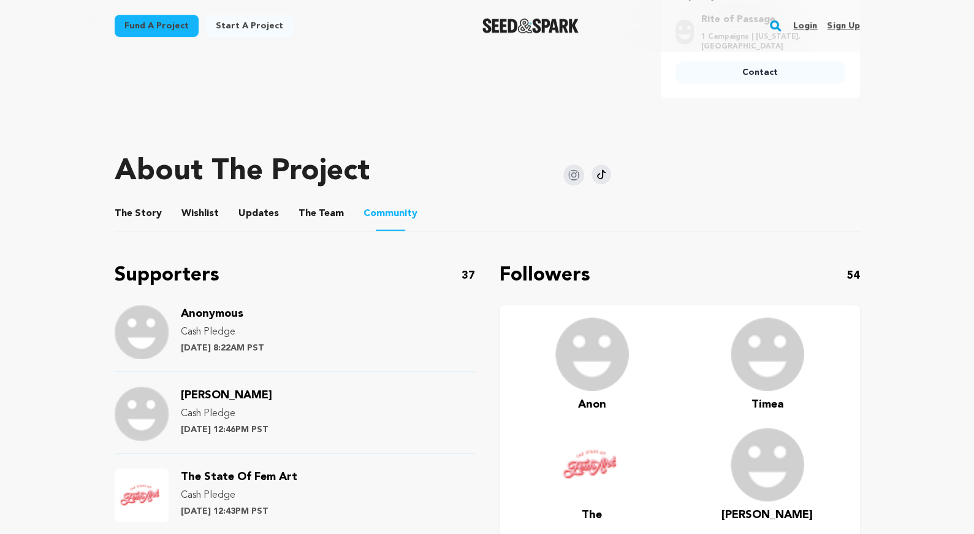
scroll to position [534, 0]
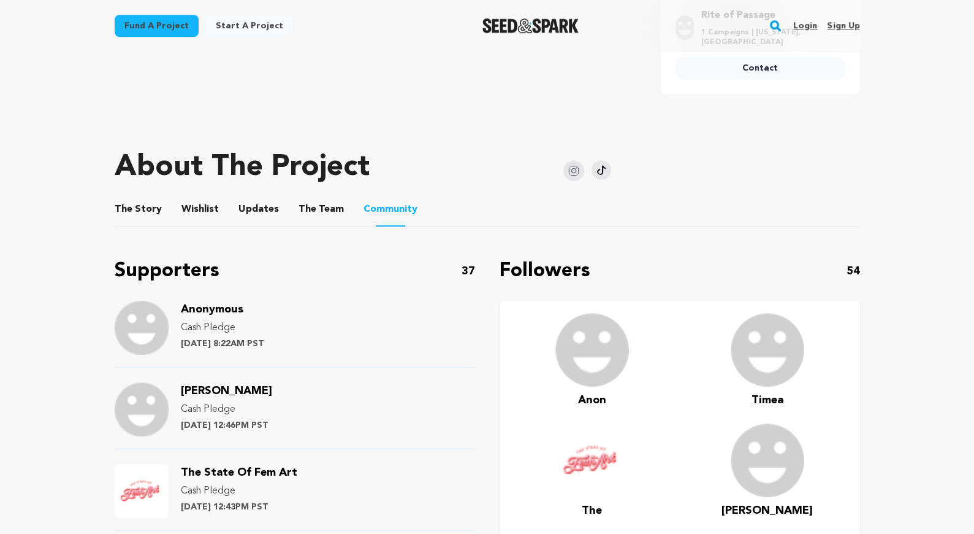
click at [146, 204] on button "The Story" at bounding box center [137, 211] width 29 height 29
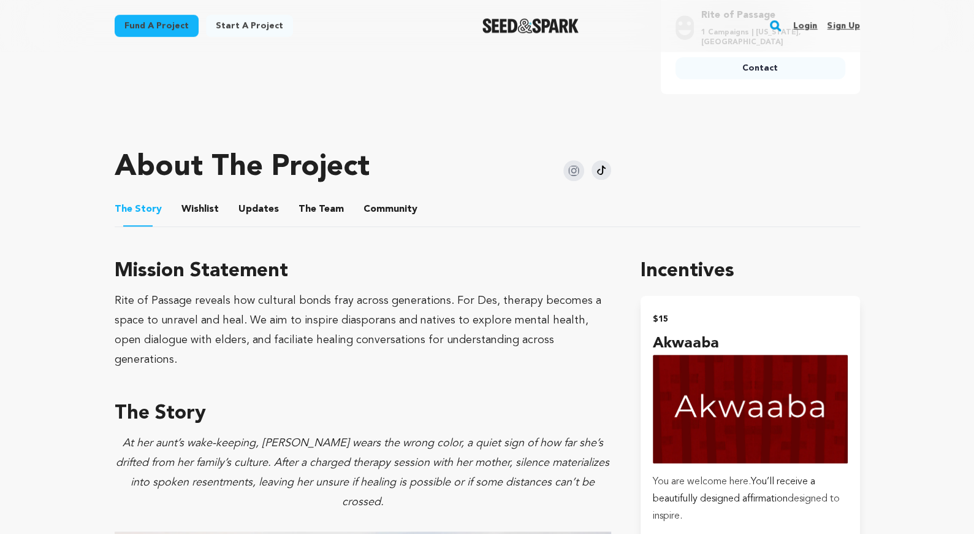
click at [254, 209] on button "Updates" at bounding box center [258, 211] width 29 height 29
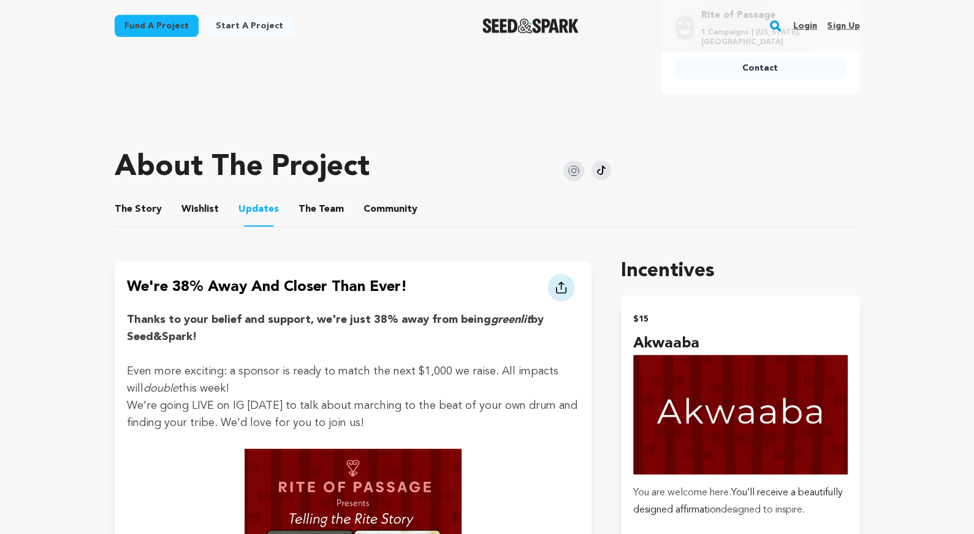
click at [210, 205] on button "Wishlist" at bounding box center [199, 211] width 29 height 29
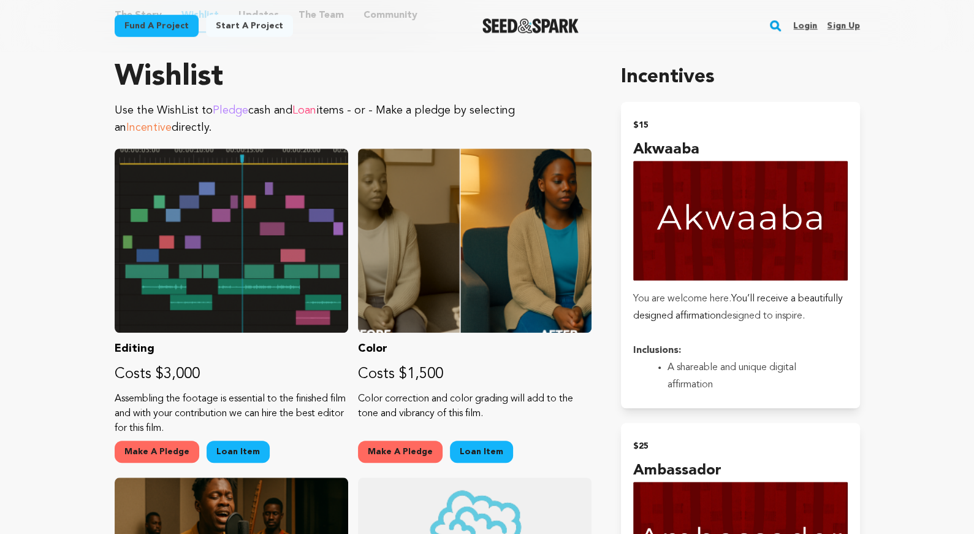
scroll to position [750, 0]
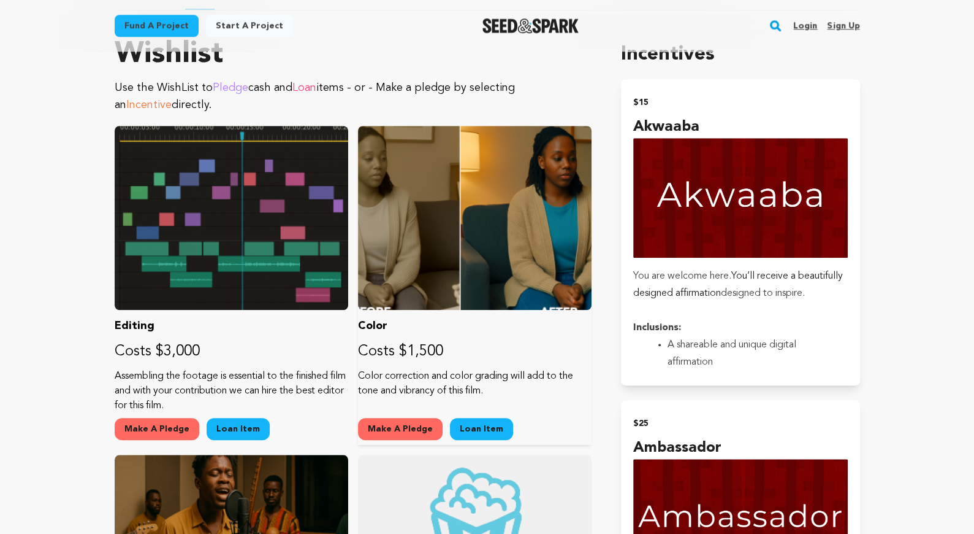
click at [484, 427] on link "Loan Item" at bounding box center [481, 429] width 63 height 22
